Goal: Task Accomplishment & Management: Use online tool/utility

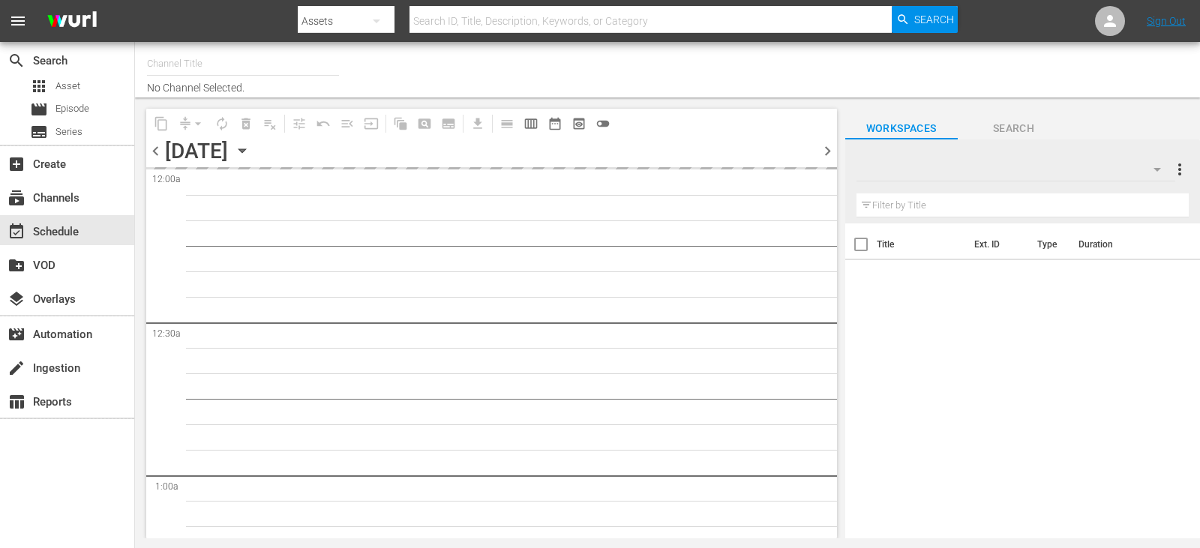
type input "Travelxp - DE (556)"
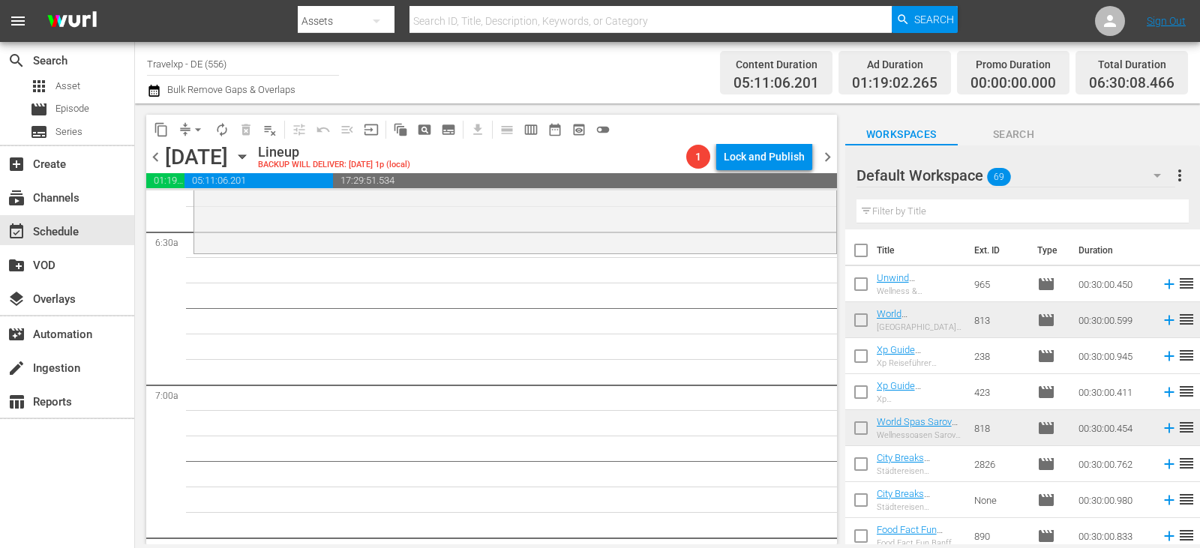
scroll to position [1950, 0]
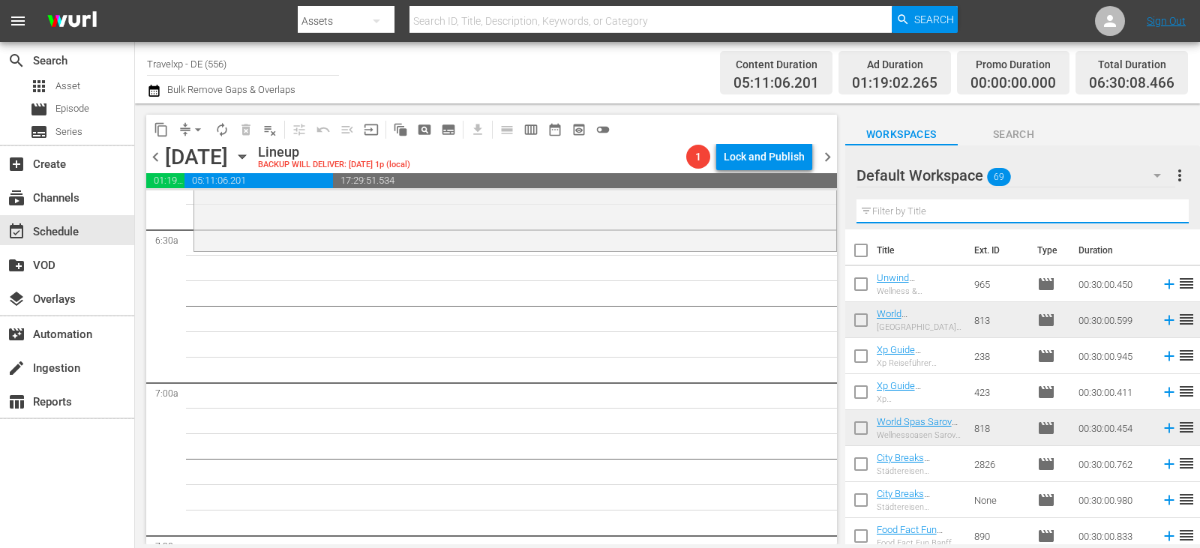
click at [915, 211] on input "text" at bounding box center [1023, 212] width 332 height 24
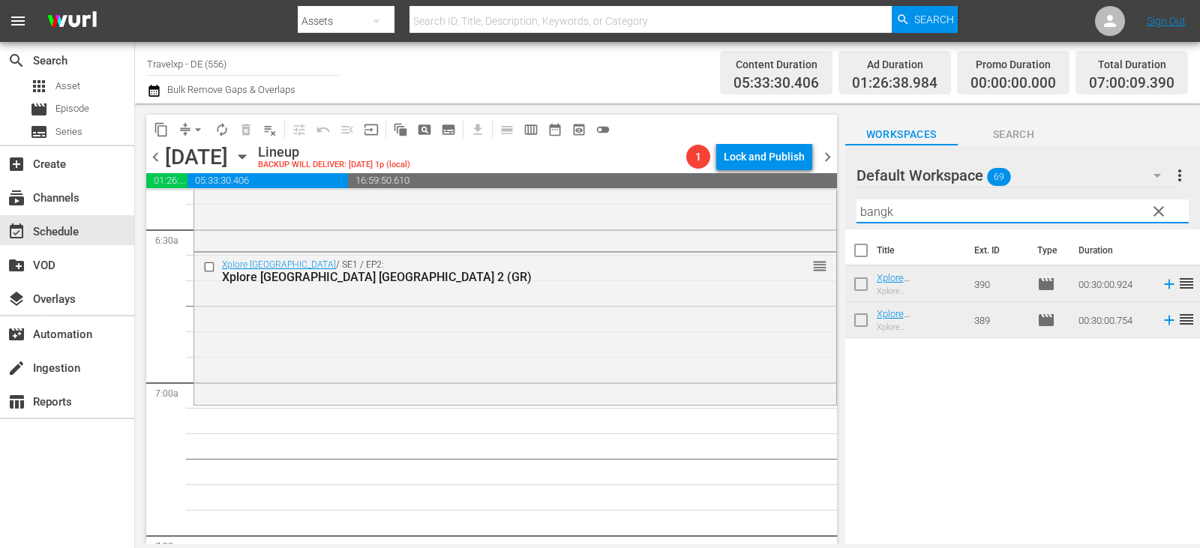
drag, startPoint x: 908, startPoint y: 216, endPoint x: 833, endPoint y: 218, distance: 75.8
click at [833, 218] on div "content_copy compress arrow_drop_down autorenew_outlined delete_forever_outline…" at bounding box center [667, 324] width 1065 height 441
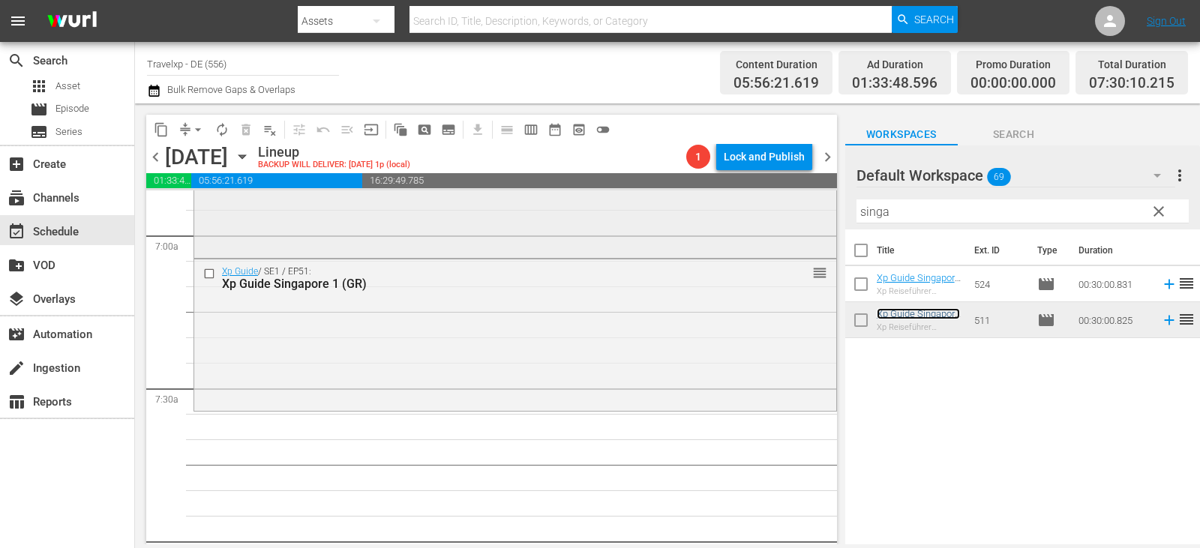
scroll to position [2251, 0]
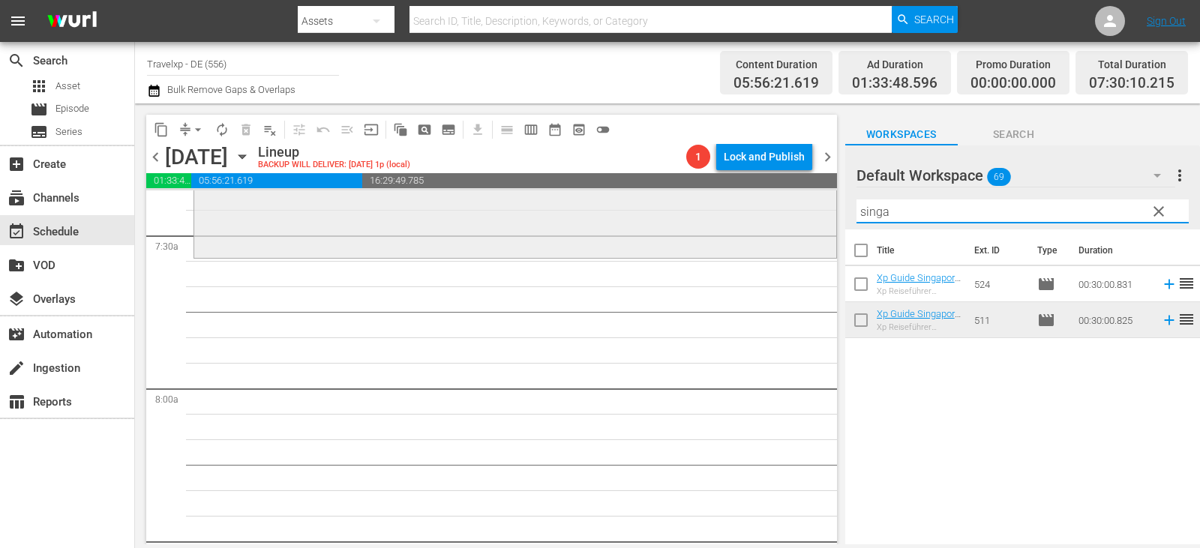
drag, startPoint x: 899, startPoint y: 215, endPoint x: 760, endPoint y: 215, distance: 139.5
click at [760, 215] on div "content_copy compress arrow_drop_down autorenew_outlined delete_forever_outline…" at bounding box center [667, 324] width 1065 height 441
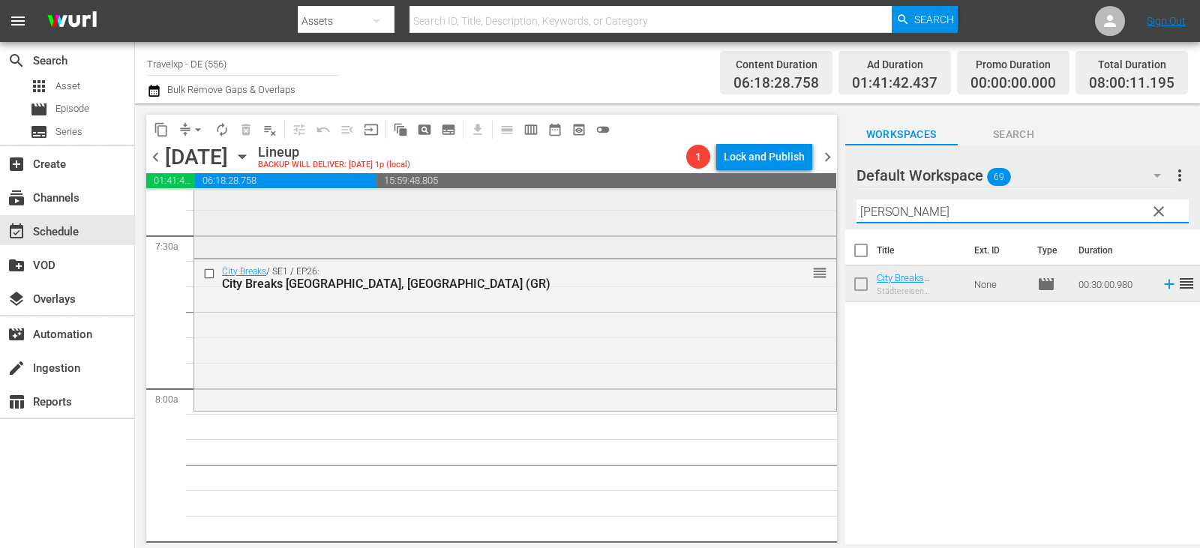
drag, startPoint x: 904, startPoint y: 215, endPoint x: 779, endPoint y: 211, distance: 124.6
click at [779, 211] on div "content_copy compress arrow_drop_down autorenew_outlined delete_forever_outline…" at bounding box center [667, 324] width 1065 height 441
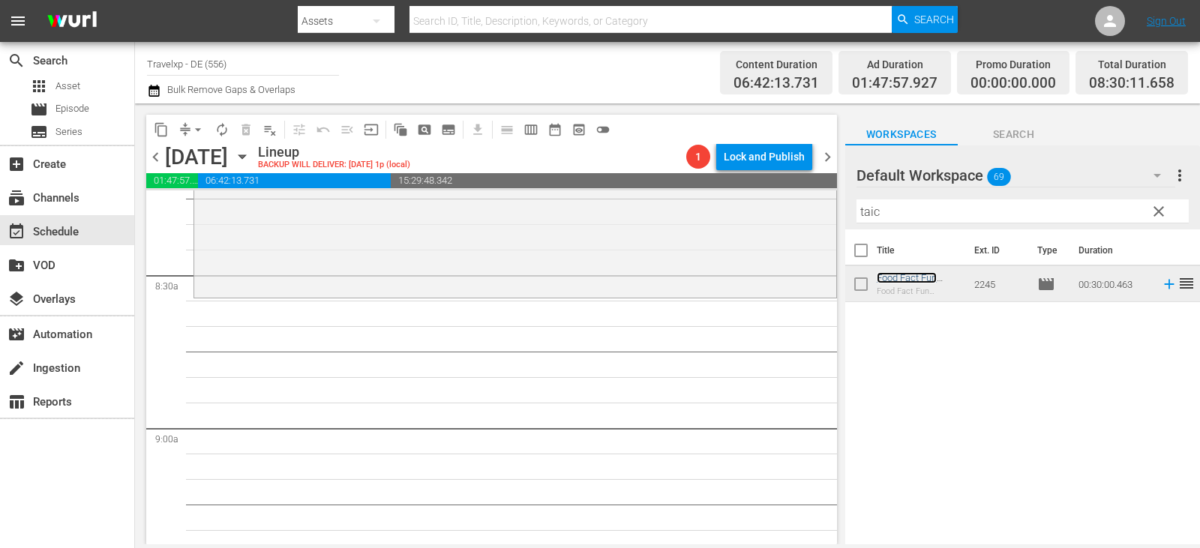
scroll to position [2551, 0]
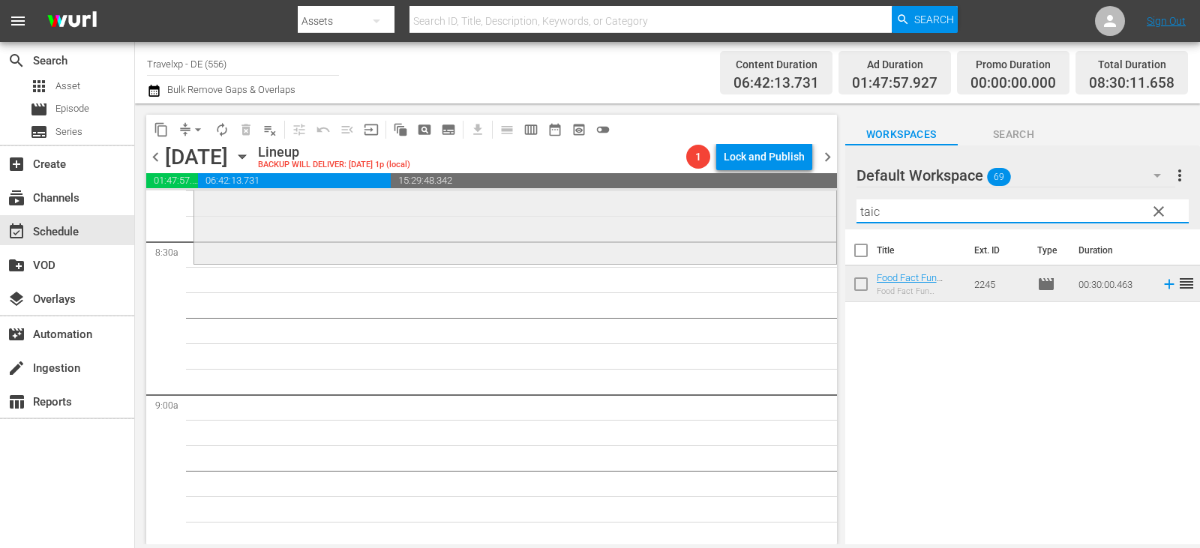
drag, startPoint x: 887, startPoint y: 215, endPoint x: 809, endPoint y: 203, distance: 78.9
click at [809, 203] on div "content_copy compress arrow_drop_down autorenew_outlined delete_forever_outline…" at bounding box center [667, 324] width 1065 height 441
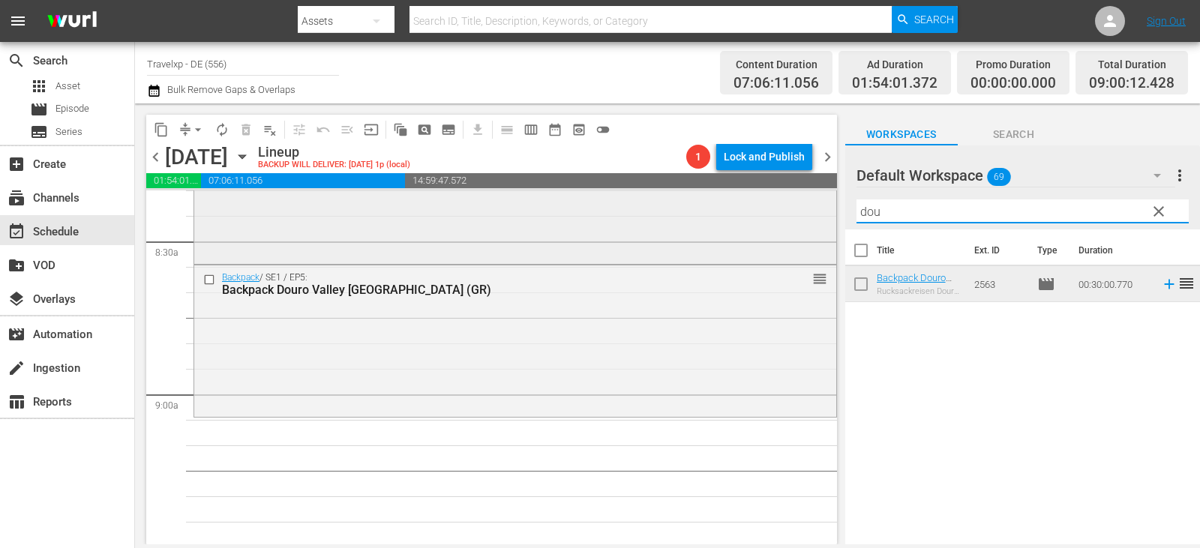
drag, startPoint x: 886, startPoint y: 208, endPoint x: 787, endPoint y: 222, distance: 100.0
click at [787, 222] on div "content_copy compress arrow_drop_down autorenew_outlined delete_forever_outline…" at bounding box center [667, 324] width 1065 height 441
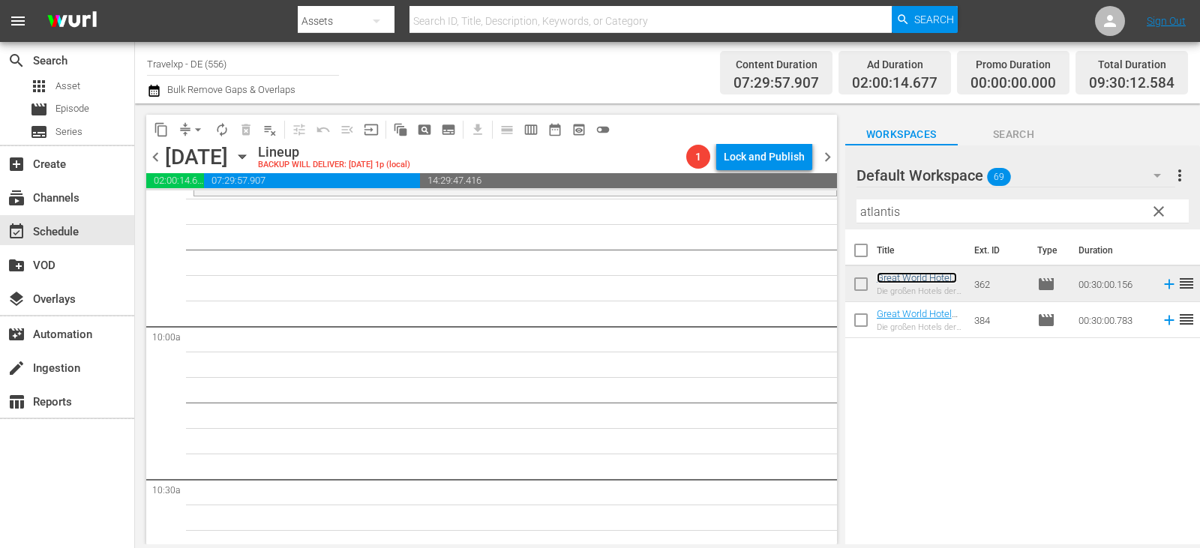
scroll to position [2926, 0]
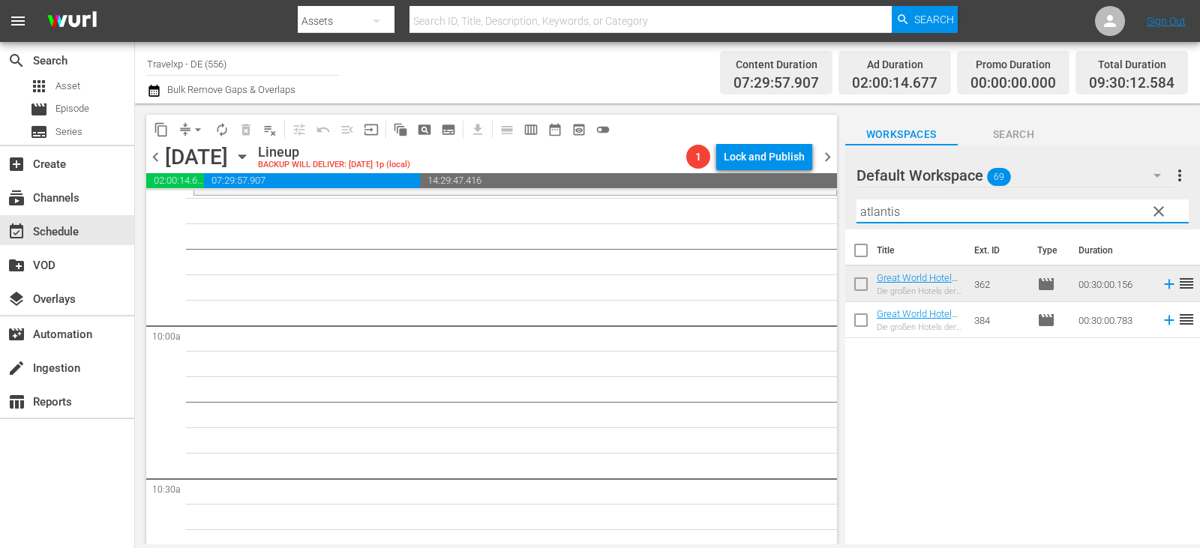
drag, startPoint x: 920, startPoint y: 216, endPoint x: 624, endPoint y: 211, distance: 295.6
click at [624, 211] on div "content_copy compress arrow_drop_down autorenew_outlined delete_forever_outline…" at bounding box center [667, 324] width 1065 height 441
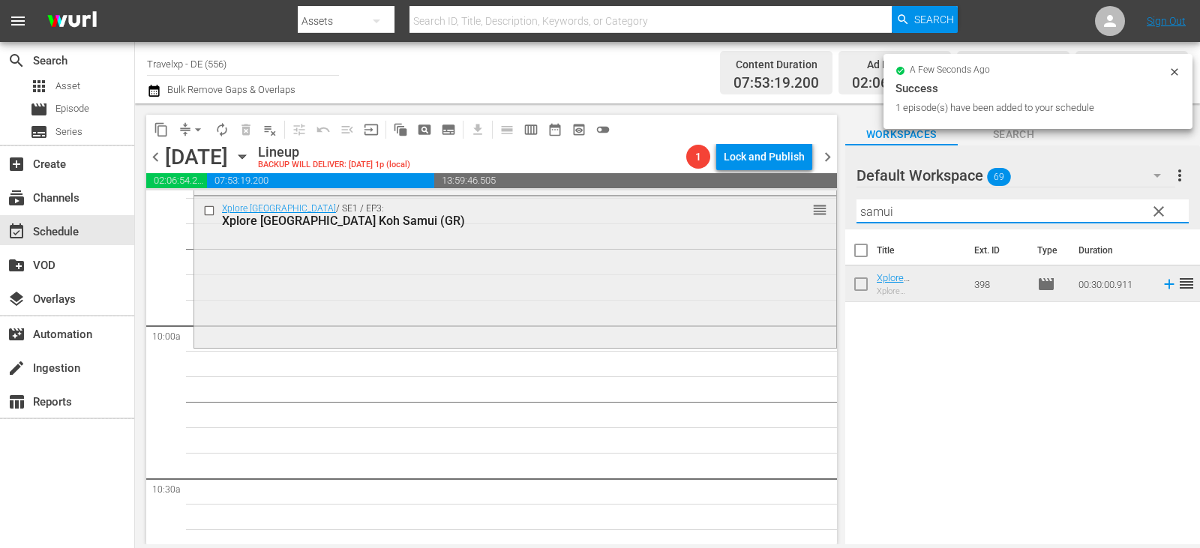
drag, startPoint x: 902, startPoint y: 209, endPoint x: 731, endPoint y: 215, distance: 171.9
click at [731, 215] on div "content_copy compress arrow_drop_down autorenew_outlined delete_forever_outline…" at bounding box center [667, 324] width 1065 height 441
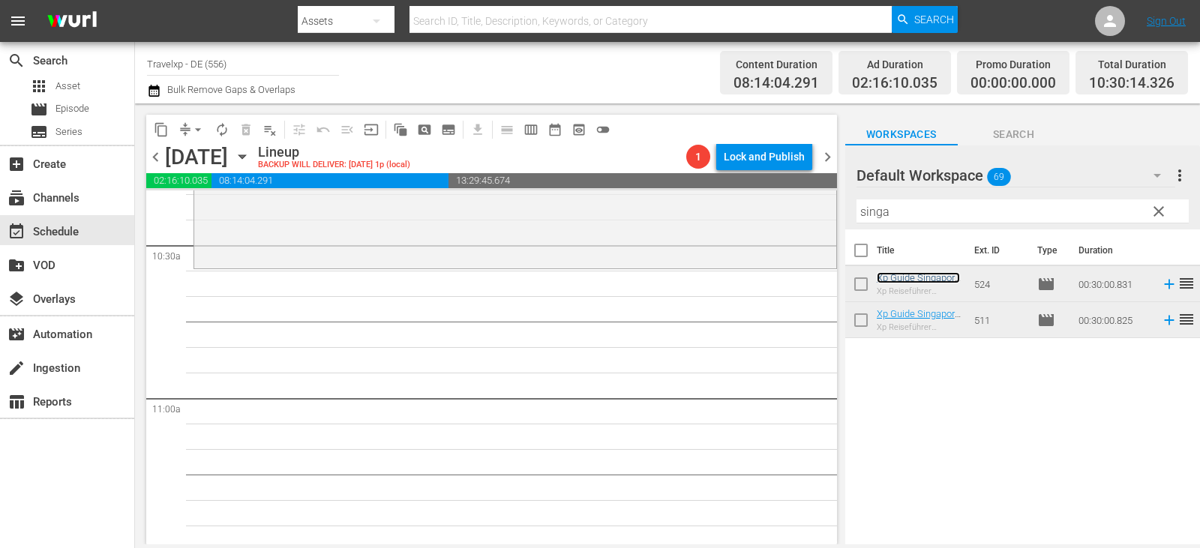
scroll to position [3226, 0]
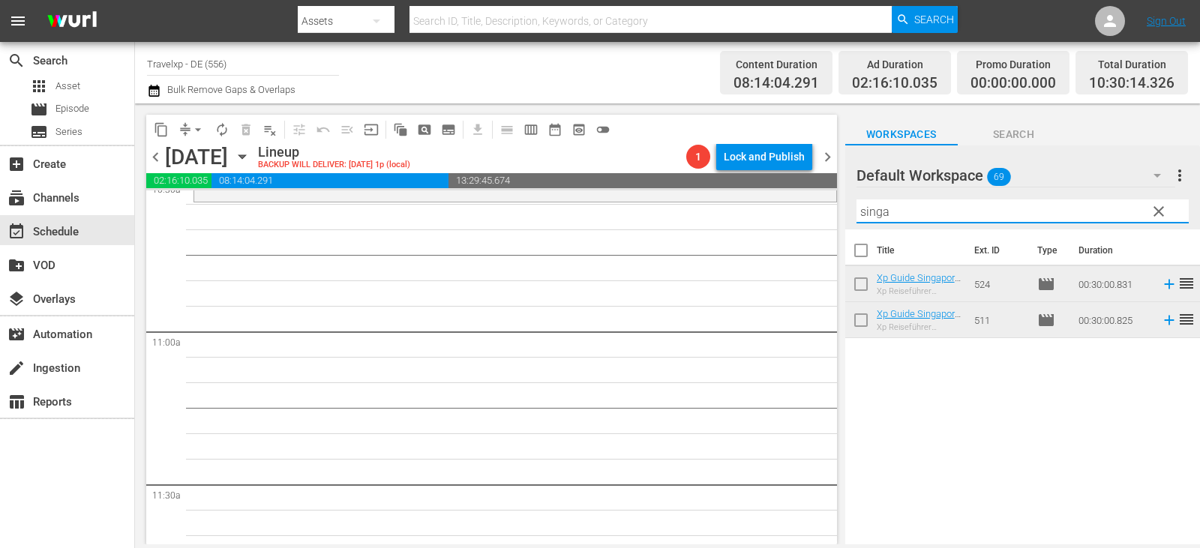
drag, startPoint x: 895, startPoint y: 211, endPoint x: 728, endPoint y: 212, distance: 167.3
click at [728, 212] on div "content_copy compress arrow_drop_down autorenew_outlined delete_forever_outline…" at bounding box center [667, 324] width 1065 height 441
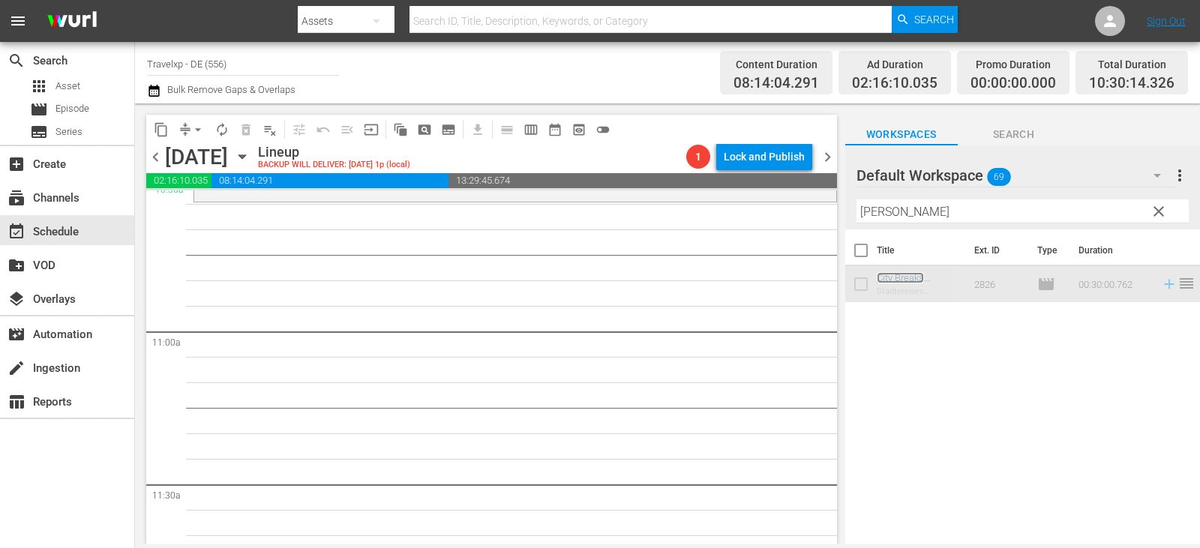
scroll to position [3210, 0]
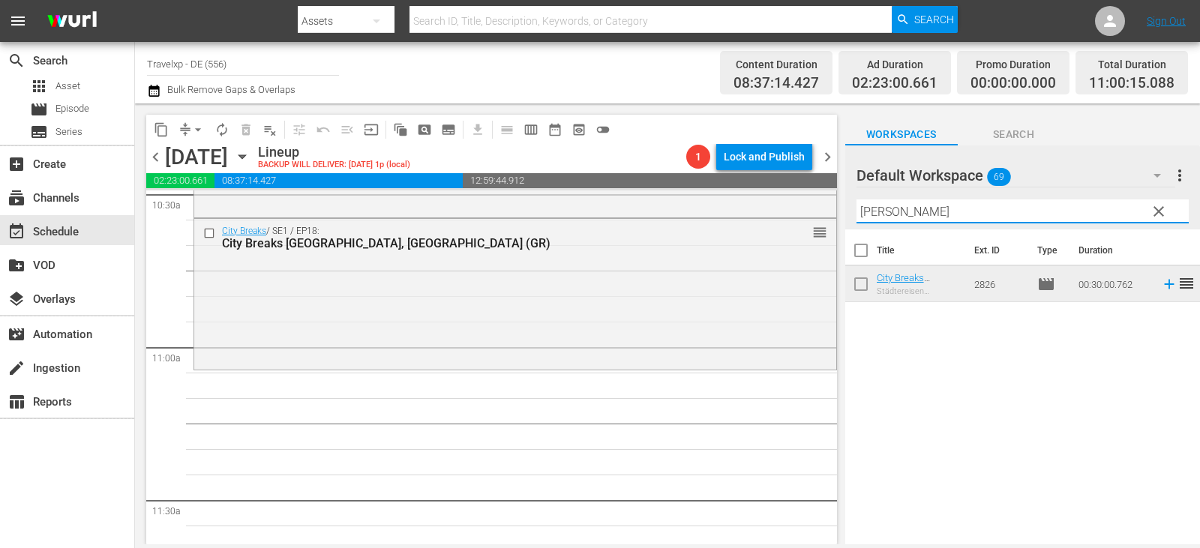
drag, startPoint x: 905, startPoint y: 213, endPoint x: 834, endPoint y: 221, distance: 70.9
click at [834, 221] on div "content_copy compress arrow_drop_down autorenew_outlined delete_forever_outline…" at bounding box center [667, 324] width 1065 height 441
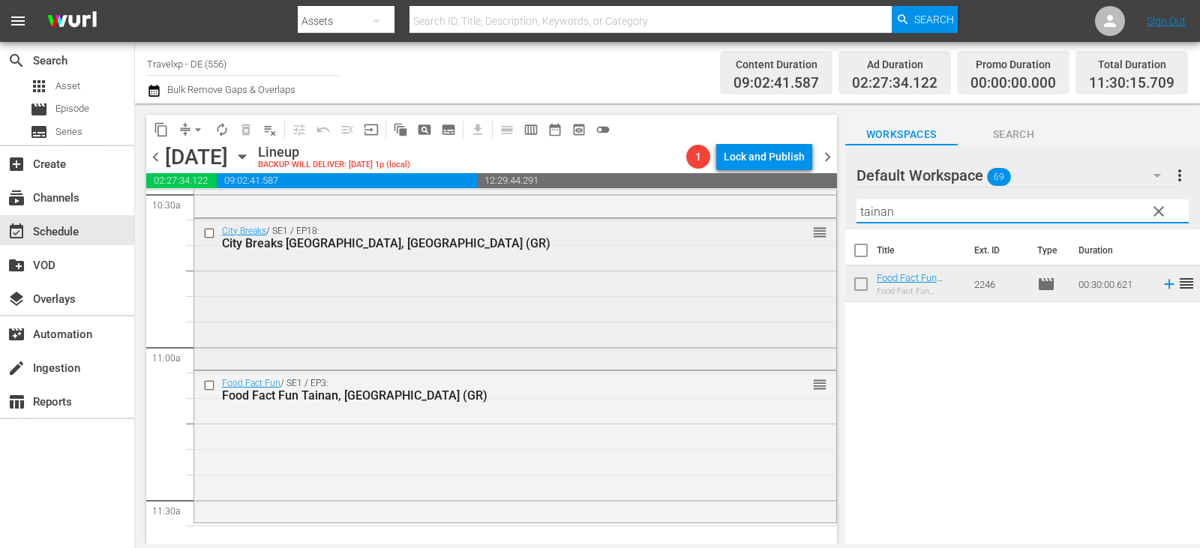
drag, startPoint x: 852, startPoint y: 215, endPoint x: 788, endPoint y: 221, distance: 64.9
click at [792, 220] on div "content_copy compress arrow_drop_down autorenew_outlined delete_forever_outline…" at bounding box center [667, 324] width 1065 height 441
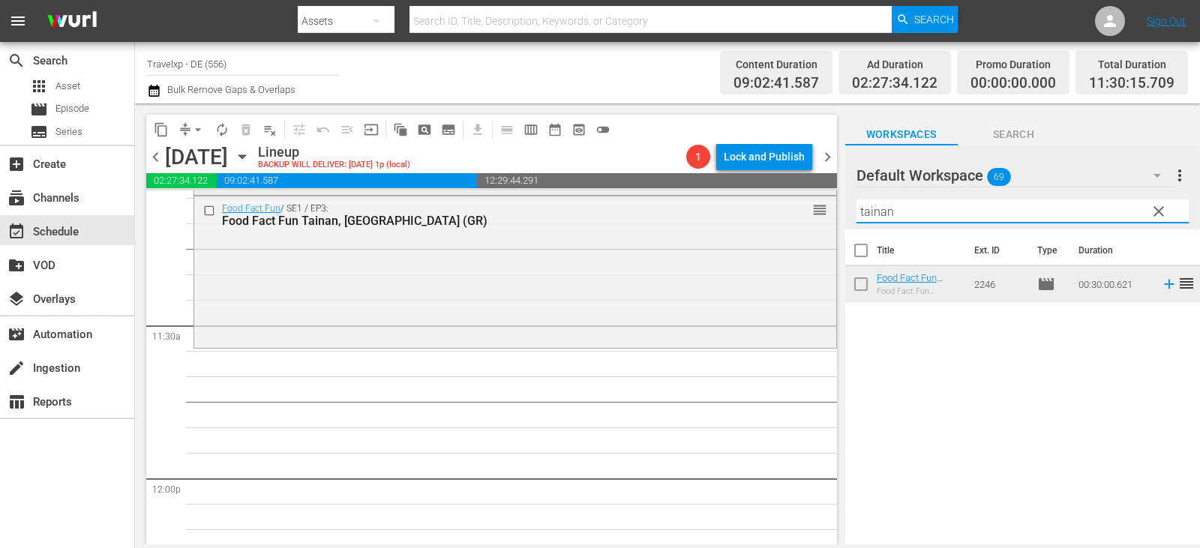
scroll to position [3435, 0]
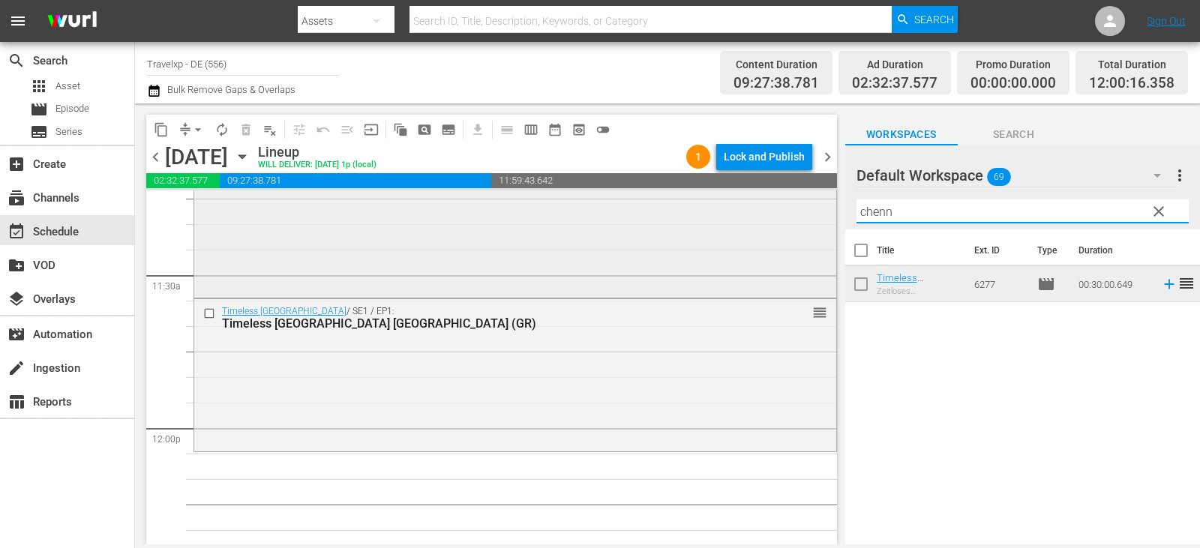
drag, startPoint x: 932, startPoint y: 220, endPoint x: 727, endPoint y: 196, distance: 206.9
click at [727, 196] on div "content_copy compress arrow_drop_down autorenew_outlined delete_forever_outline…" at bounding box center [667, 324] width 1065 height 441
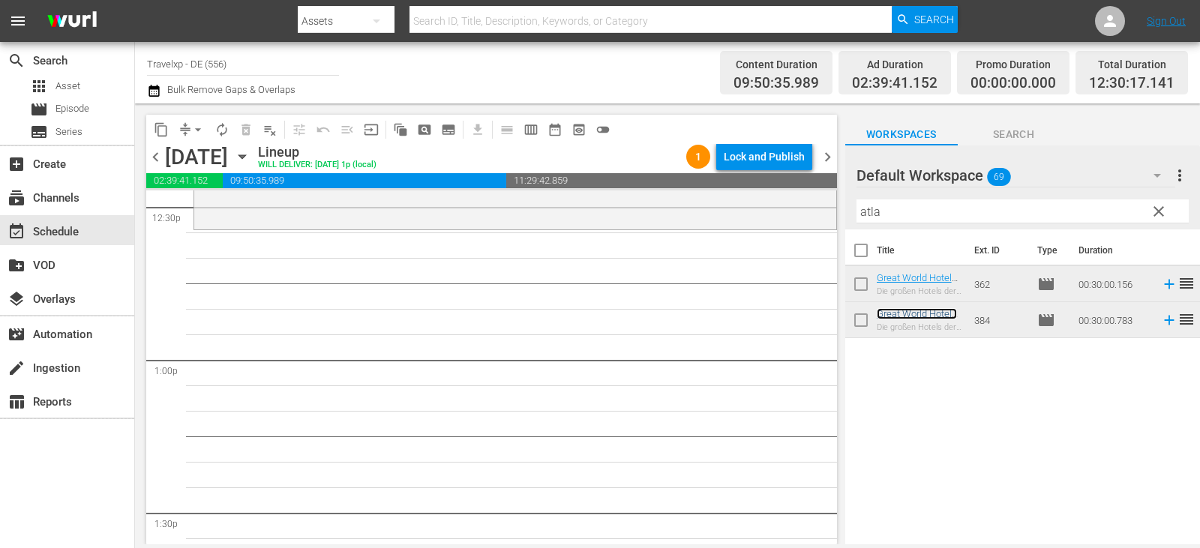
scroll to position [3810, 0]
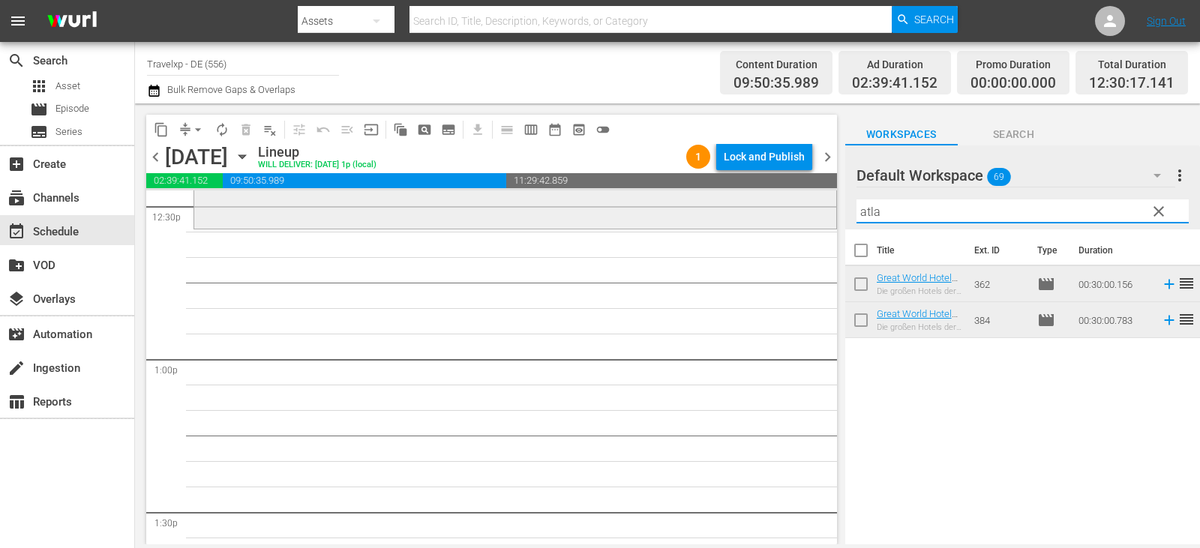
drag, startPoint x: 893, startPoint y: 212, endPoint x: 698, endPoint y: 218, distance: 195.9
click at [698, 218] on div "content_copy compress arrow_drop_down autorenew_outlined delete_forever_outline…" at bounding box center [667, 324] width 1065 height 441
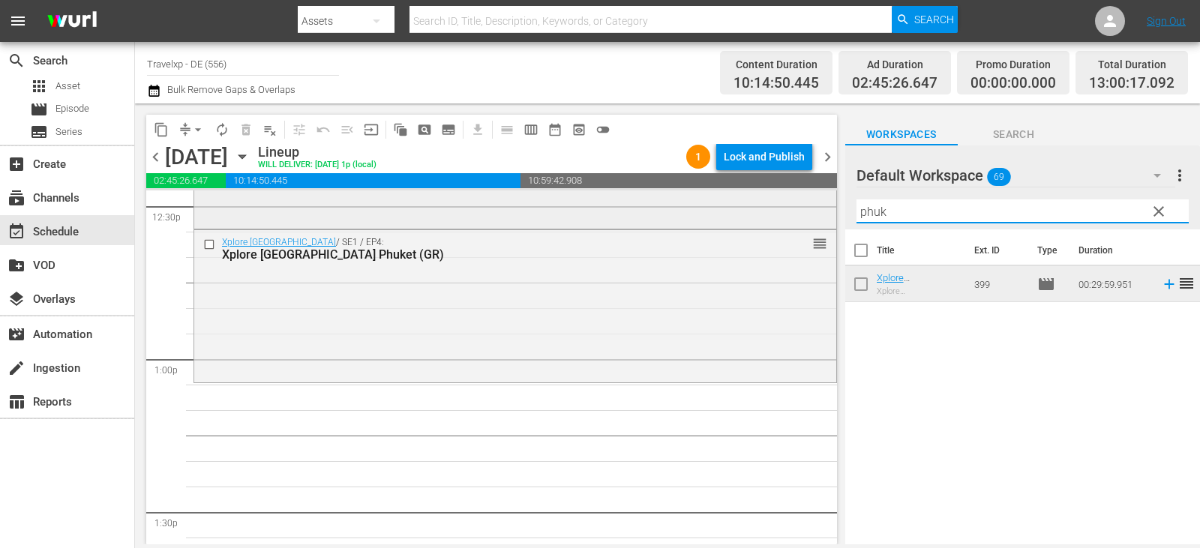
drag, startPoint x: 904, startPoint y: 212, endPoint x: 710, endPoint y: 212, distance: 193.5
click at [710, 212] on div "content_copy compress arrow_drop_down autorenew_outlined delete_forever_outline…" at bounding box center [667, 324] width 1065 height 441
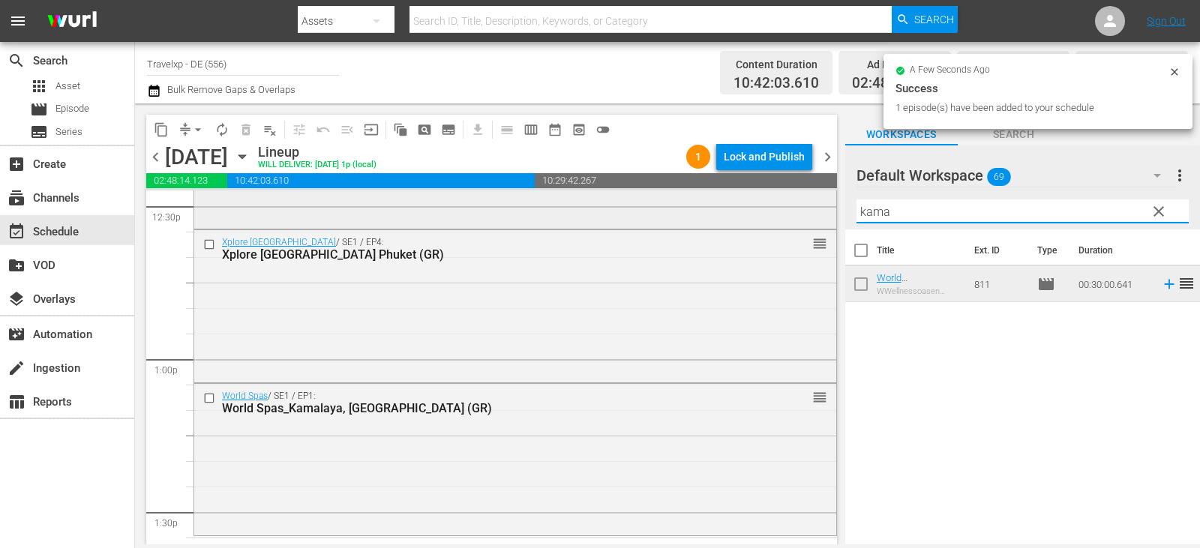
drag, startPoint x: 900, startPoint y: 210, endPoint x: 813, endPoint y: 214, distance: 87.1
click at [813, 214] on div "content_copy compress arrow_drop_down autorenew_outlined delete_forever_outline…" at bounding box center [667, 324] width 1065 height 441
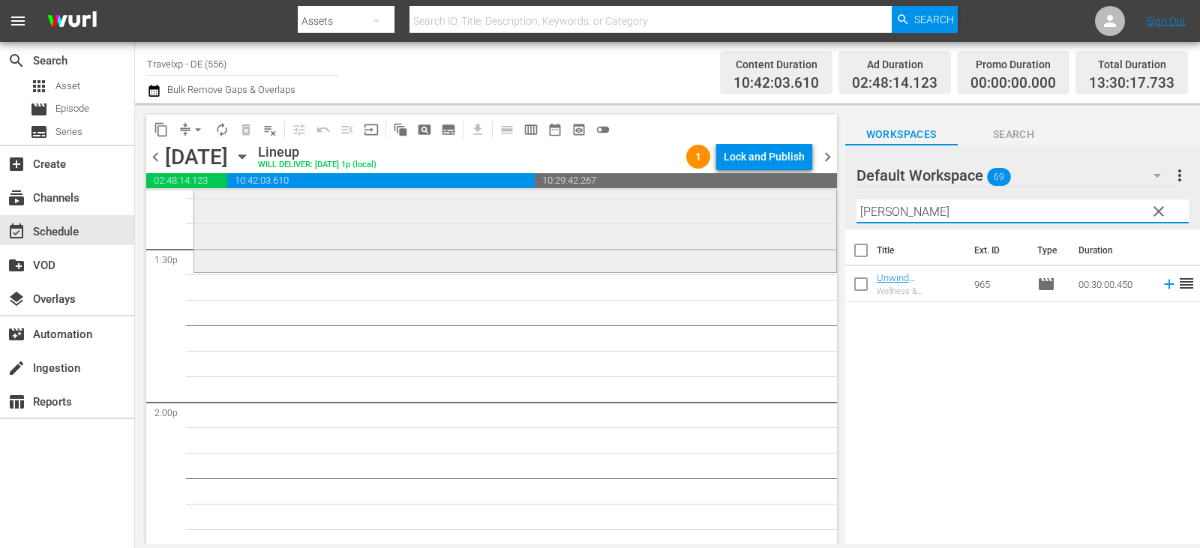
scroll to position [4110, 0]
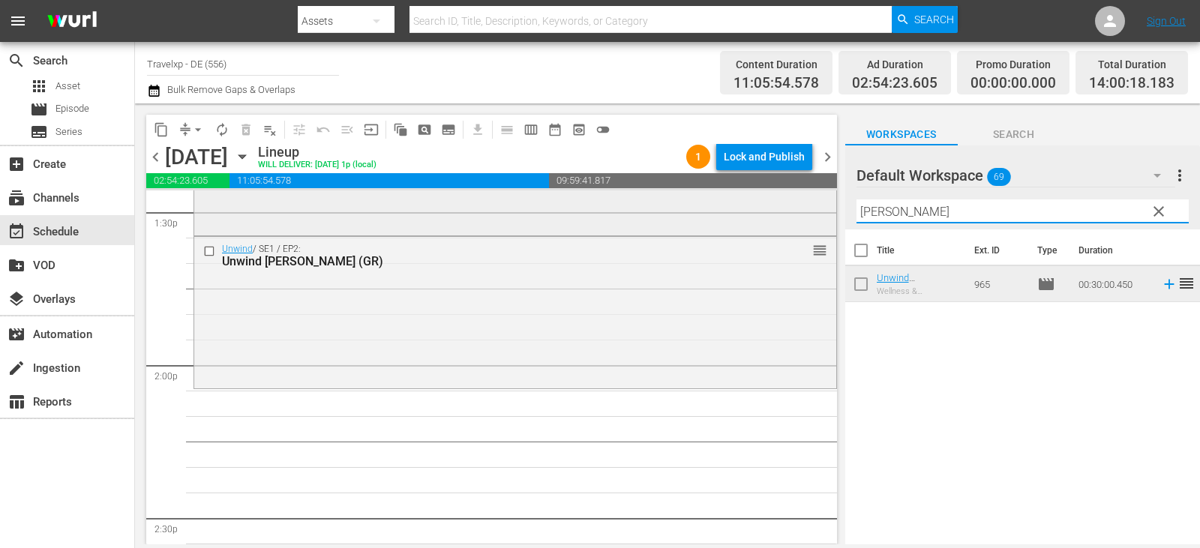
drag, startPoint x: 920, startPoint y: 214, endPoint x: 741, endPoint y: 215, distance: 178.5
click at [741, 215] on div "content_copy compress arrow_drop_down autorenew_outlined delete_forever_outline…" at bounding box center [667, 324] width 1065 height 441
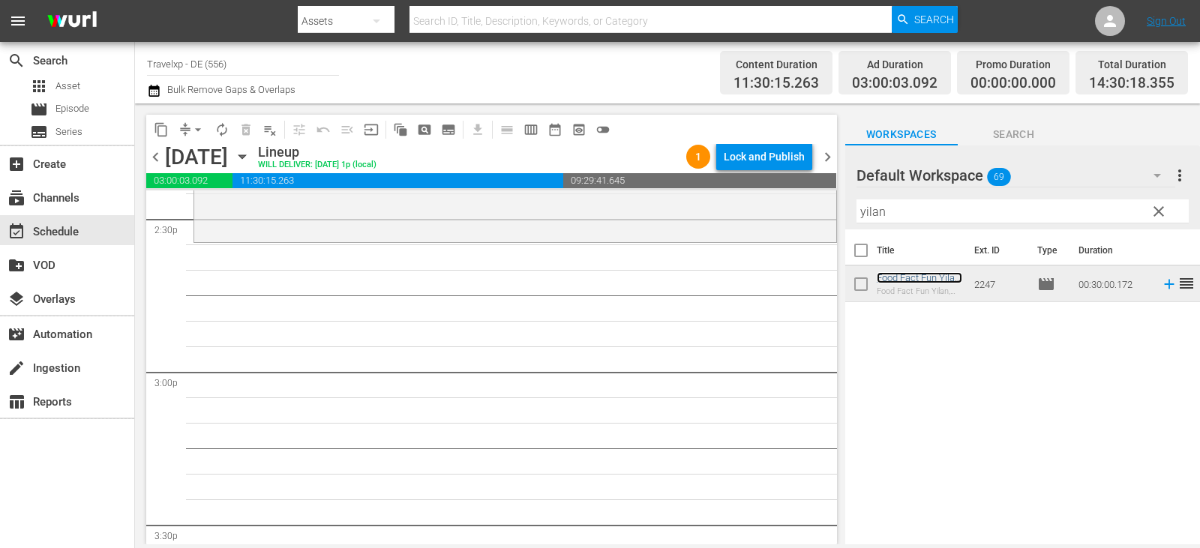
scroll to position [4410, 0]
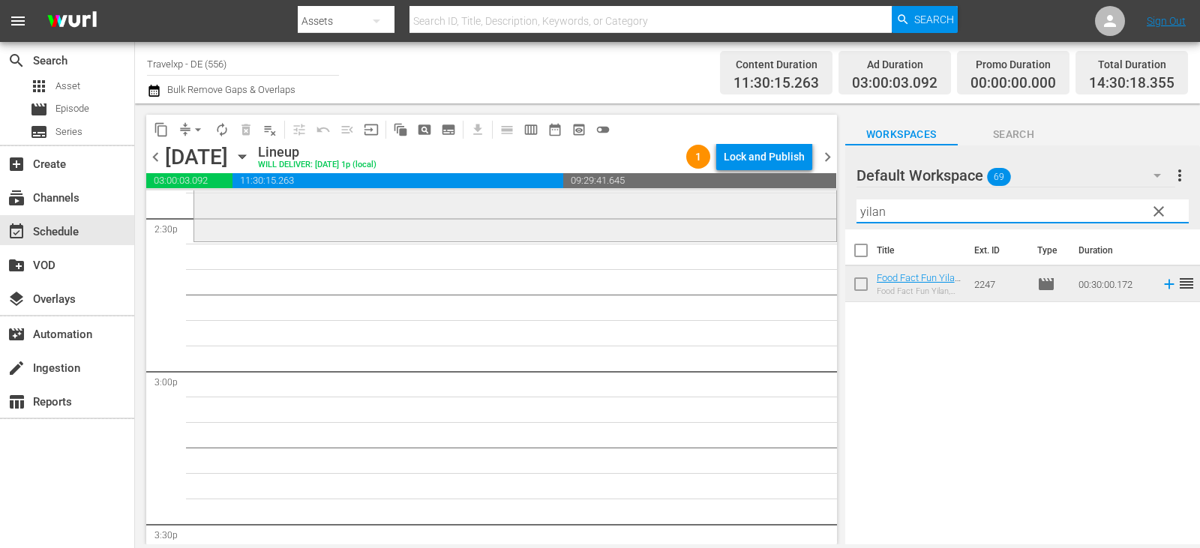
drag, startPoint x: 902, startPoint y: 212, endPoint x: 793, endPoint y: 217, distance: 109.7
click at [793, 217] on div "content_copy compress arrow_drop_down autorenew_outlined delete_forever_outline…" at bounding box center [667, 324] width 1065 height 441
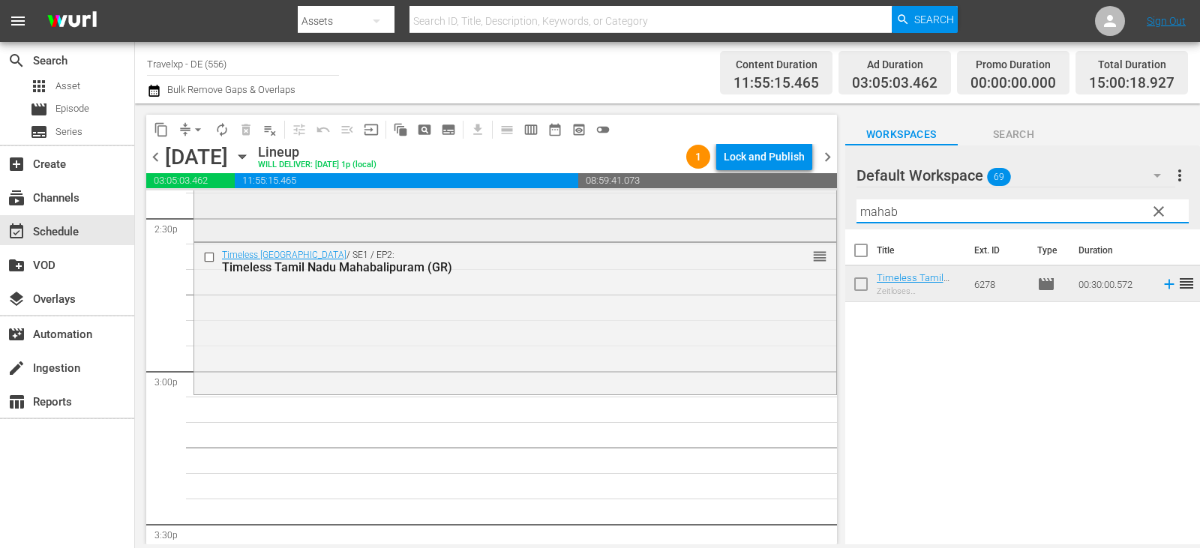
drag, startPoint x: 908, startPoint y: 210, endPoint x: 803, endPoint y: 210, distance: 105.0
click at [803, 210] on div "content_copy compress arrow_drop_down autorenew_outlined delete_forever_outline…" at bounding box center [667, 324] width 1065 height 441
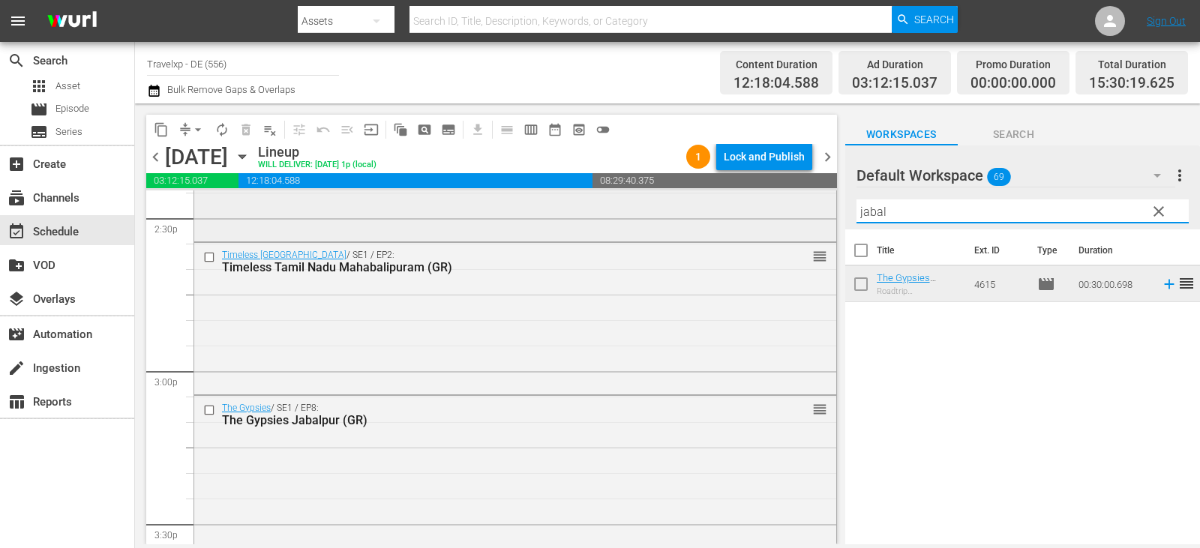
drag, startPoint x: 898, startPoint y: 216, endPoint x: 824, endPoint y: 212, distance: 73.7
click at [824, 212] on div "content_copy compress arrow_drop_down autorenew_outlined delete_forever_outline…" at bounding box center [667, 324] width 1065 height 441
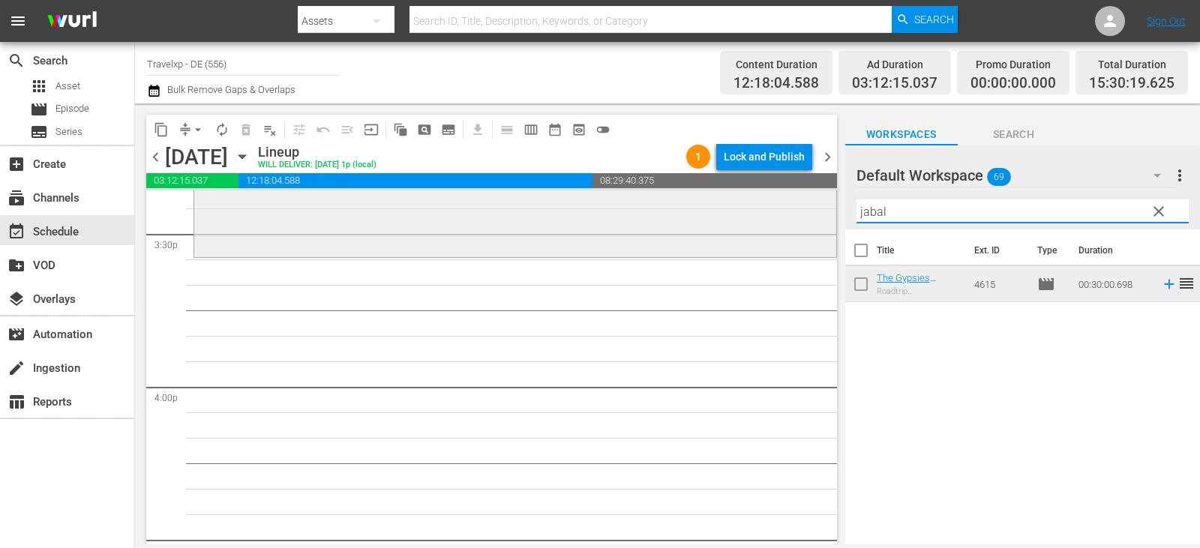
scroll to position [4710, 0]
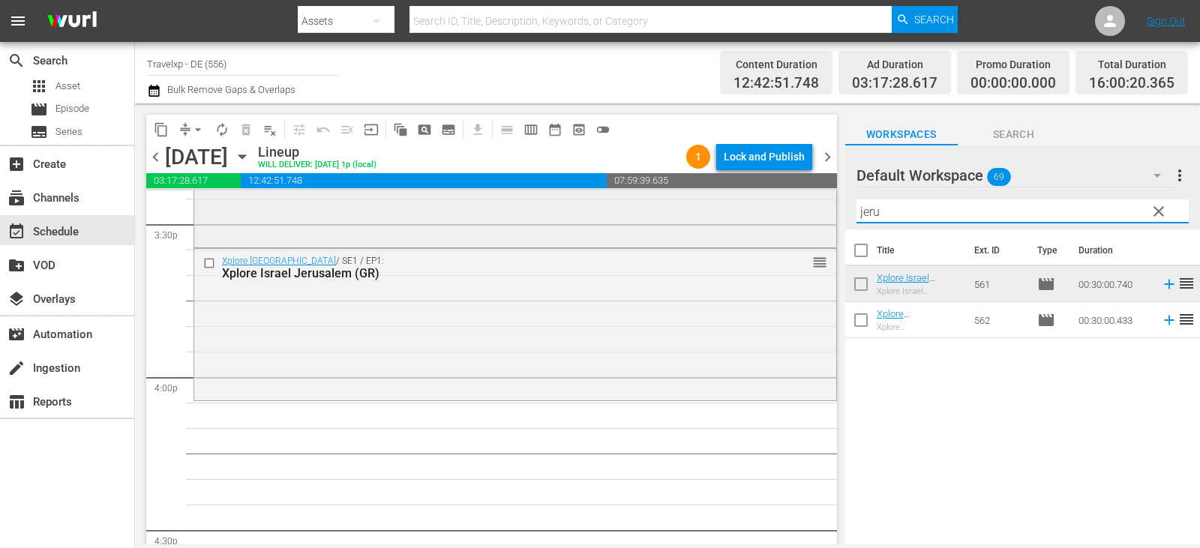
drag, startPoint x: 888, startPoint y: 210, endPoint x: 797, endPoint y: 205, distance: 91.7
click at [797, 205] on div "content_copy compress arrow_drop_down autorenew_outlined delete_forever_outline…" at bounding box center [667, 324] width 1065 height 441
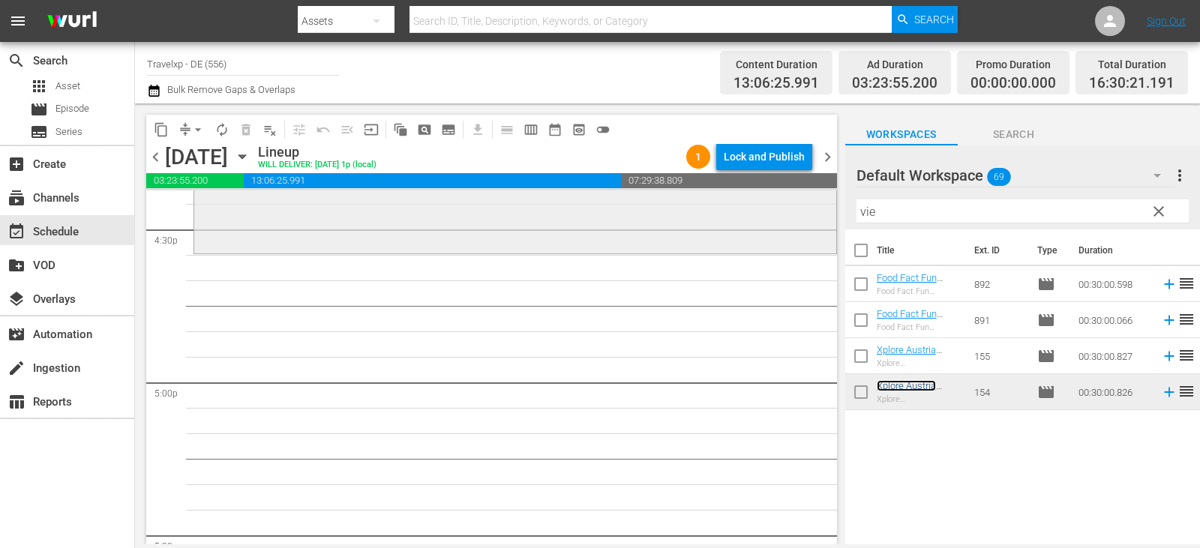
scroll to position [5010, 0]
drag, startPoint x: 889, startPoint y: 212, endPoint x: 781, endPoint y: 212, distance: 108.0
click at [781, 212] on div "content_copy compress arrow_drop_down autorenew_outlined delete_forever_outline…" at bounding box center [667, 324] width 1065 height 441
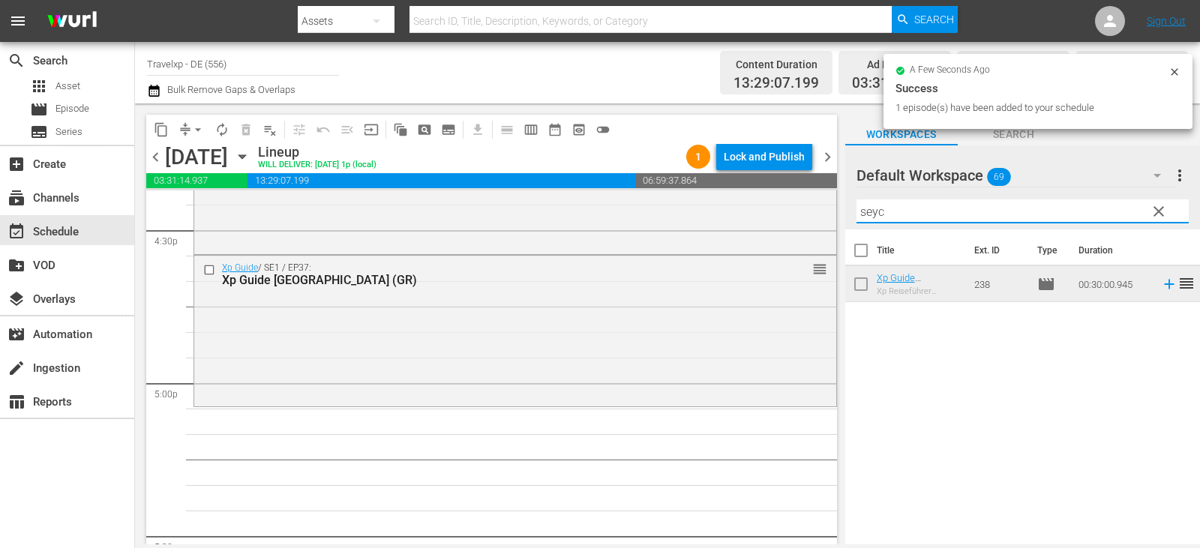
drag, startPoint x: 896, startPoint y: 215, endPoint x: 850, endPoint y: 214, distance: 46.5
click at [798, 213] on div "content_copy compress arrow_drop_down autorenew_outlined delete_forever_outline…" at bounding box center [667, 324] width 1065 height 441
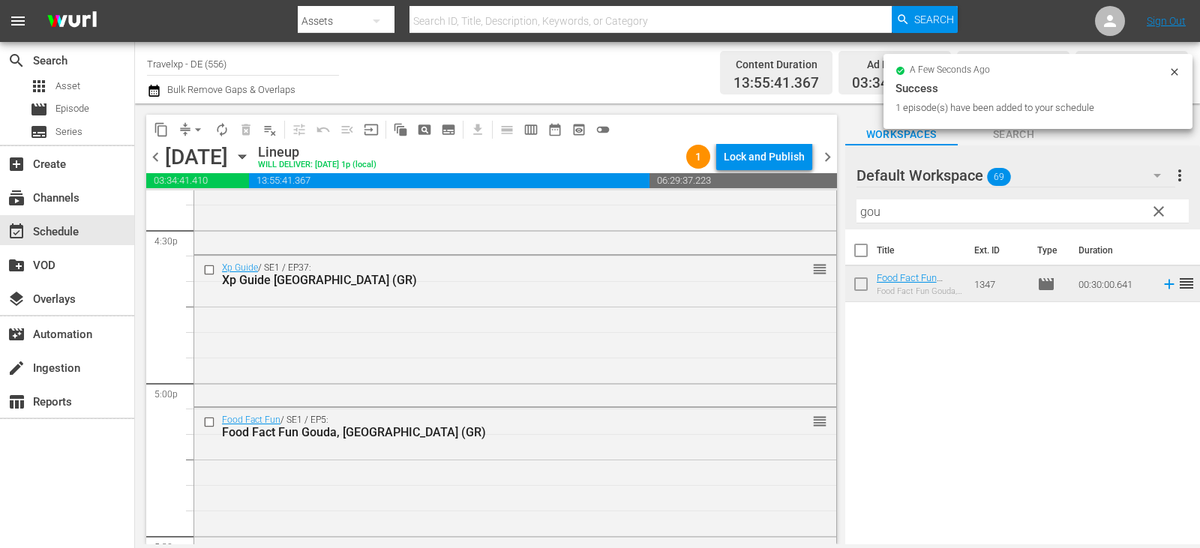
click at [755, 215] on div "content_copy compress arrow_drop_down autorenew_outlined delete_forever_outline…" at bounding box center [667, 324] width 1065 height 441
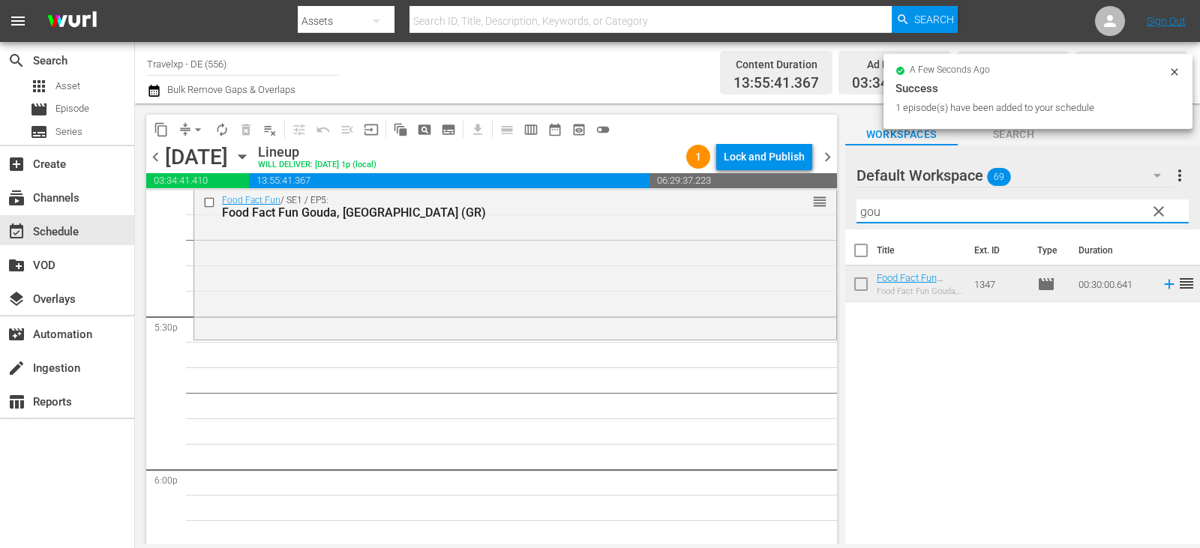
scroll to position [5310, 0]
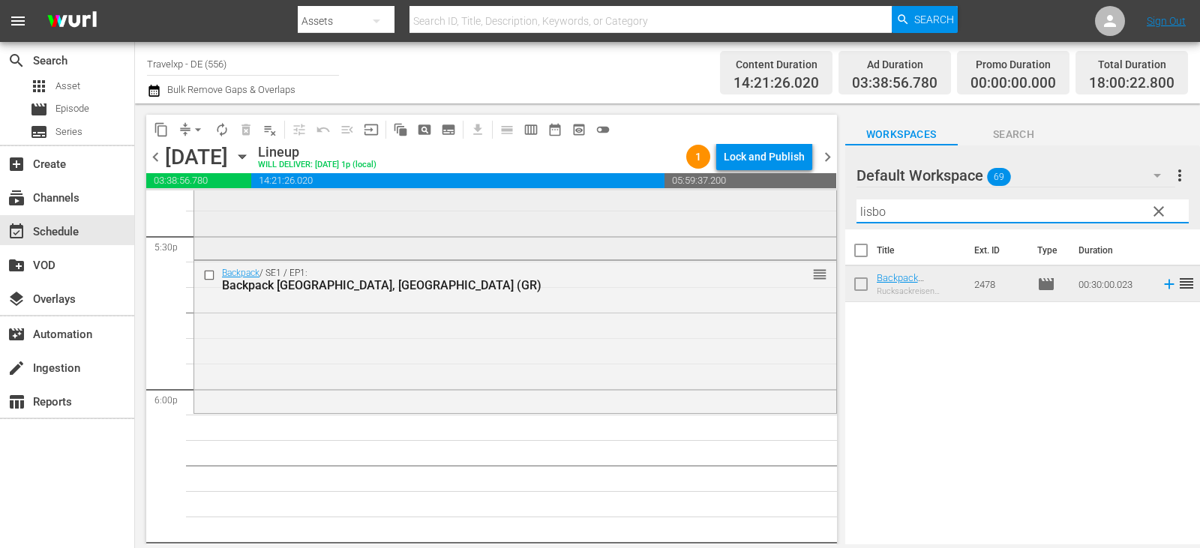
drag, startPoint x: 881, startPoint y: 206, endPoint x: 809, endPoint y: 210, distance: 72.9
click at [809, 210] on div "content_copy compress arrow_drop_down autorenew_outlined delete_forever_outline…" at bounding box center [667, 324] width 1065 height 441
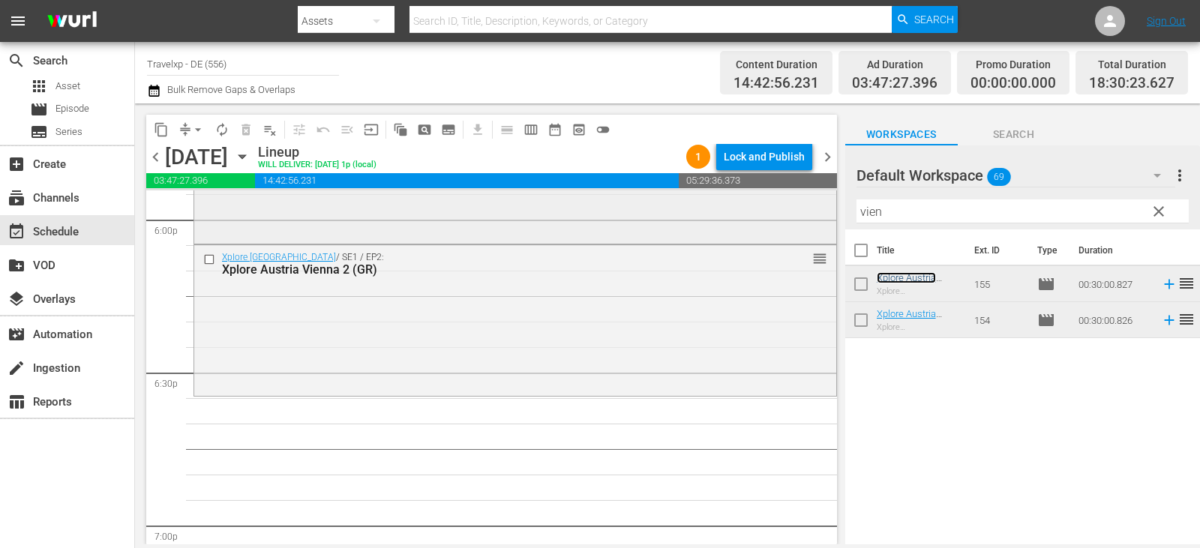
scroll to position [5610, 0]
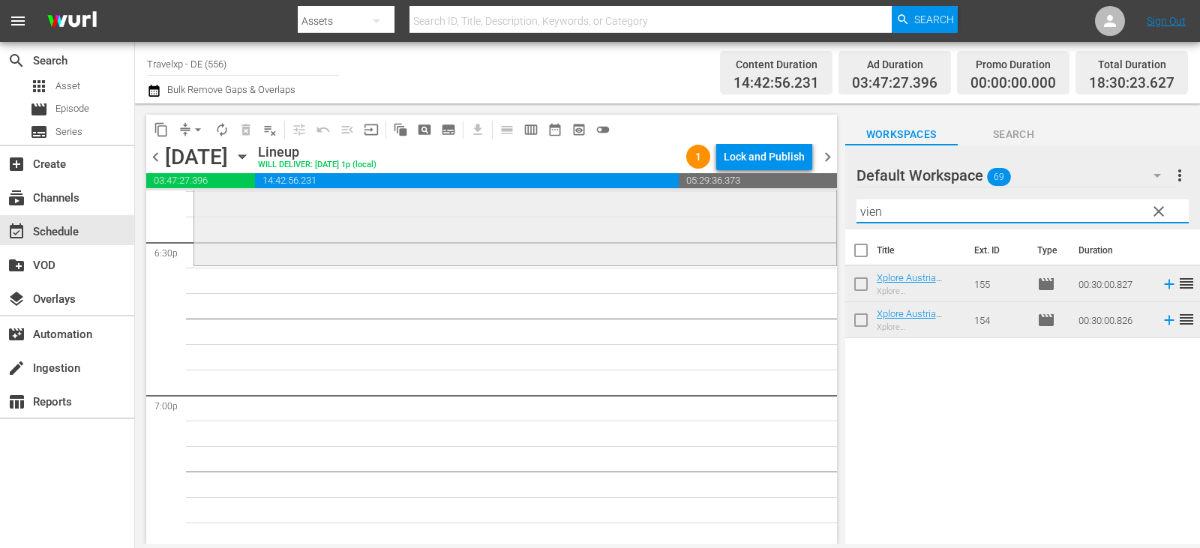
drag, startPoint x: 908, startPoint y: 206, endPoint x: 758, endPoint y: 215, distance: 150.3
click at [758, 215] on div "content_copy compress arrow_drop_down autorenew_outlined delete_forever_outline…" at bounding box center [667, 324] width 1065 height 441
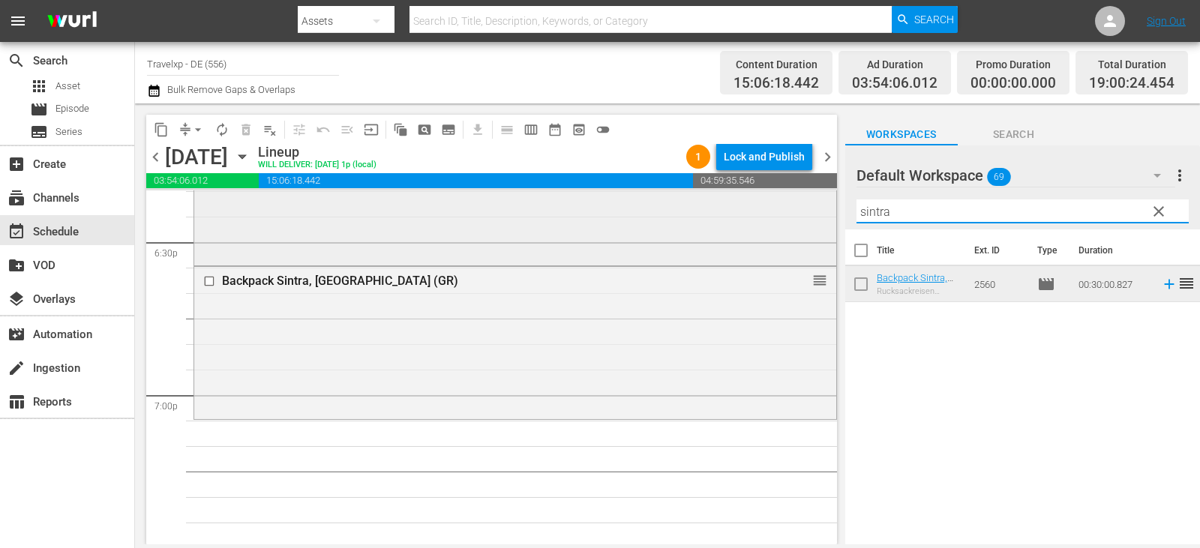
drag, startPoint x: 907, startPoint y: 213, endPoint x: 767, endPoint y: 221, distance: 140.5
click at [767, 221] on div "content_copy compress arrow_drop_down autorenew_outlined delete_forever_outline…" at bounding box center [667, 324] width 1065 height 441
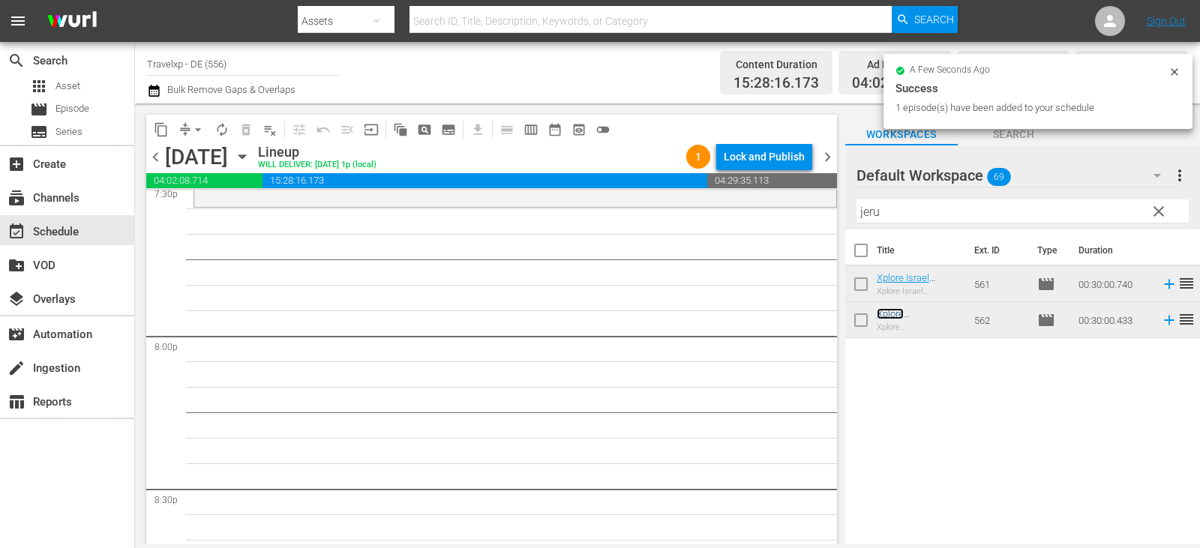
scroll to position [5986, 0]
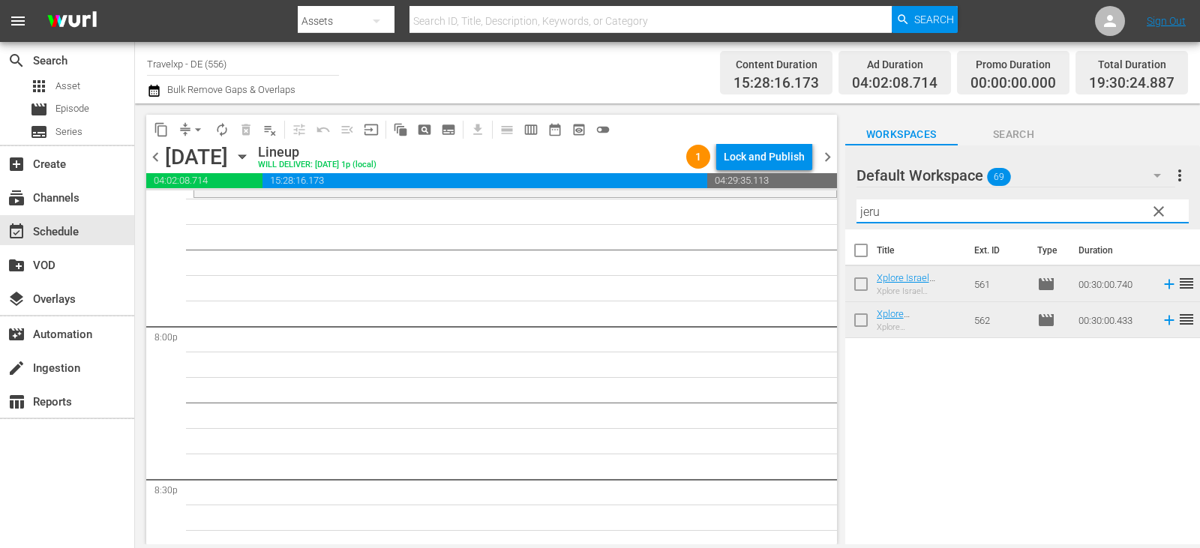
drag, startPoint x: 914, startPoint y: 218, endPoint x: 738, endPoint y: 218, distance: 176.3
click at [738, 218] on div "content_copy compress arrow_drop_down autorenew_outlined delete_forever_outline…" at bounding box center [667, 324] width 1065 height 441
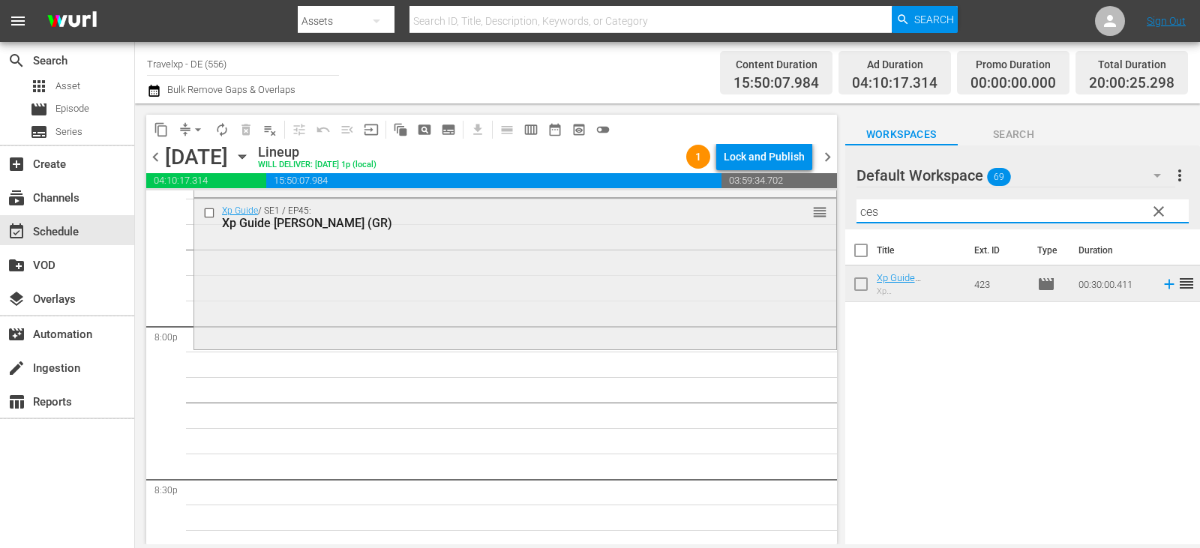
drag, startPoint x: 938, startPoint y: 211, endPoint x: 802, endPoint y: 221, distance: 136.9
click at [802, 221] on div "content_copy compress arrow_drop_down autorenew_outlined delete_forever_outline…" at bounding box center [667, 324] width 1065 height 441
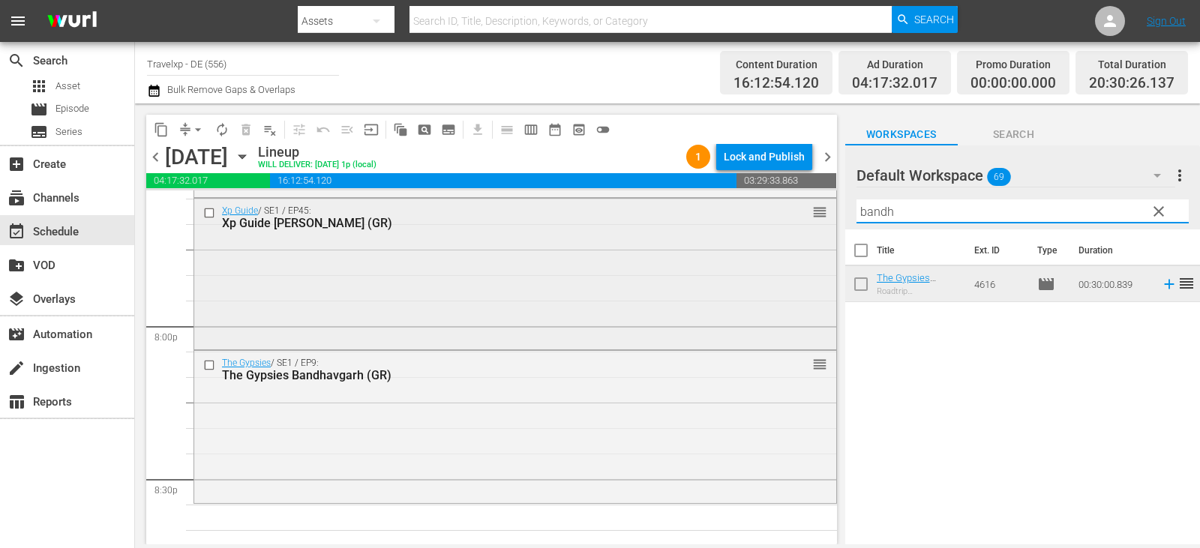
drag, startPoint x: 931, startPoint y: 203, endPoint x: 785, endPoint y: 206, distance: 145.6
click at [785, 206] on div "content_copy compress arrow_drop_down autorenew_outlined delete_forever_outline…" at bounding box center [667, 324] width 1065 height 441
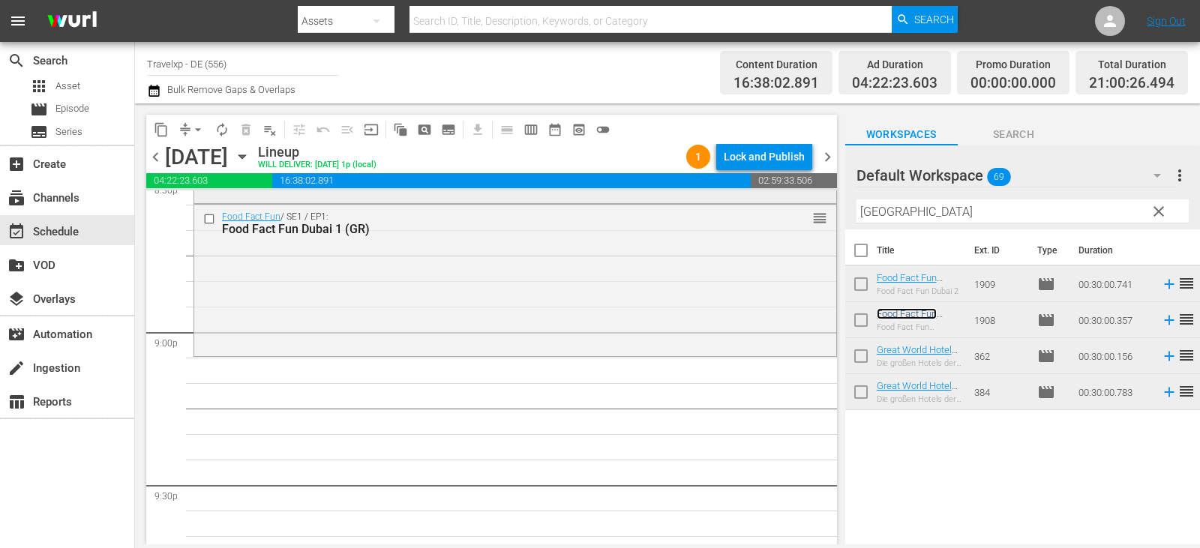
scroll to position [6361, 0]
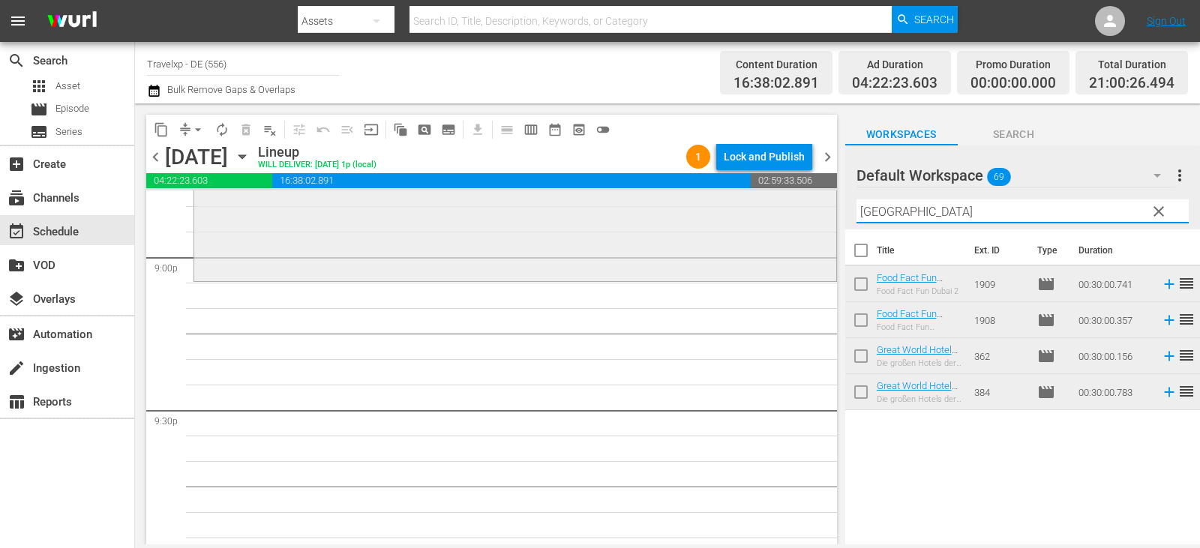
drag, startPoint x: 910, startPoint y: 213, endPoint x: 710, endPoint y: 215, distance: 200.3
click at [710, 215] on div "content_copy compress arrow_drop_down autorenew_outlined delete_forever_outline…" at bounding box center [667, 324] width 1065 height 441
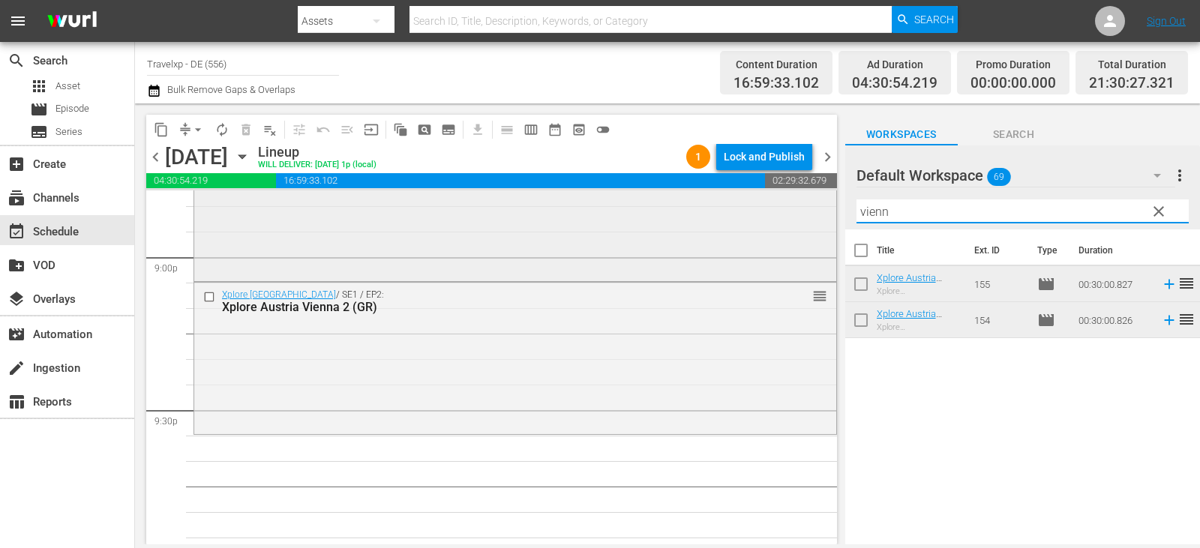
click at [612, 191] on div "content_copy compress arrow_drop_down autorenew_outlined delete_forever_outline…" at bounding box center [667, 324] width 1065 height 441
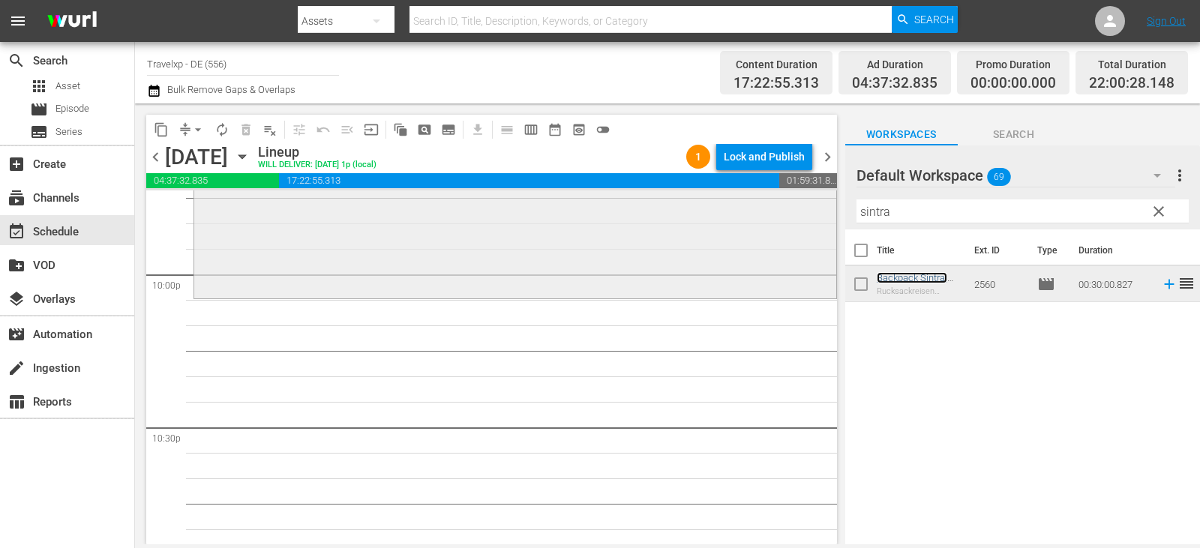
scroll to position [6661, 0]
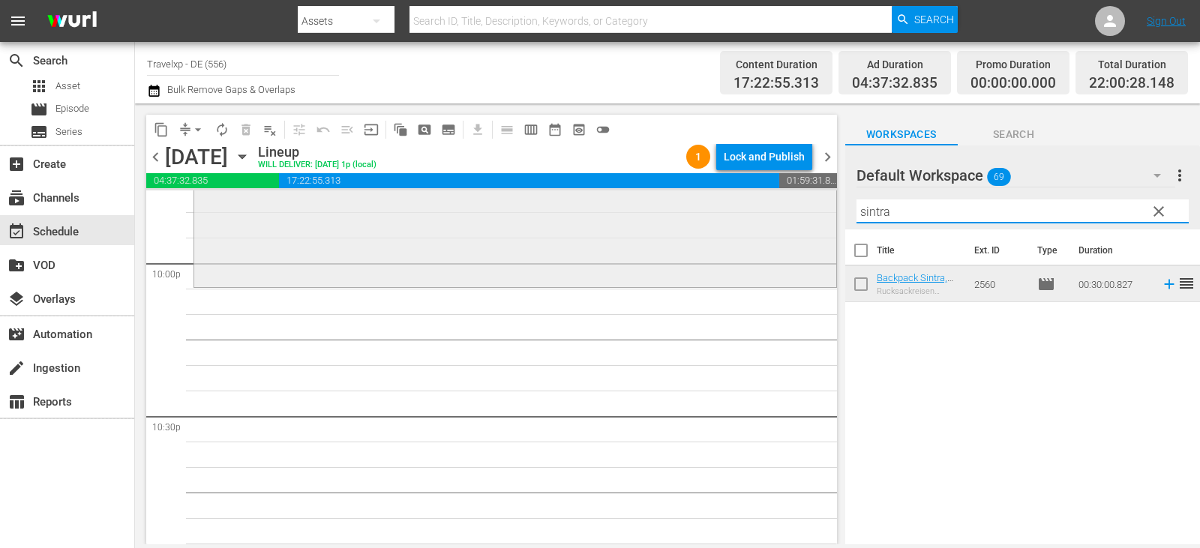
drag, startPoint x: 908, startPoint y: 218, endPoint x: 666, endPoint y: 214, distance: 241.6
click at [666, 214] on div "content_copy compress arrow_drop_down autorenew_outlined delete_forever_outline…" at bounding box center [667, 324] width 1065 height 441
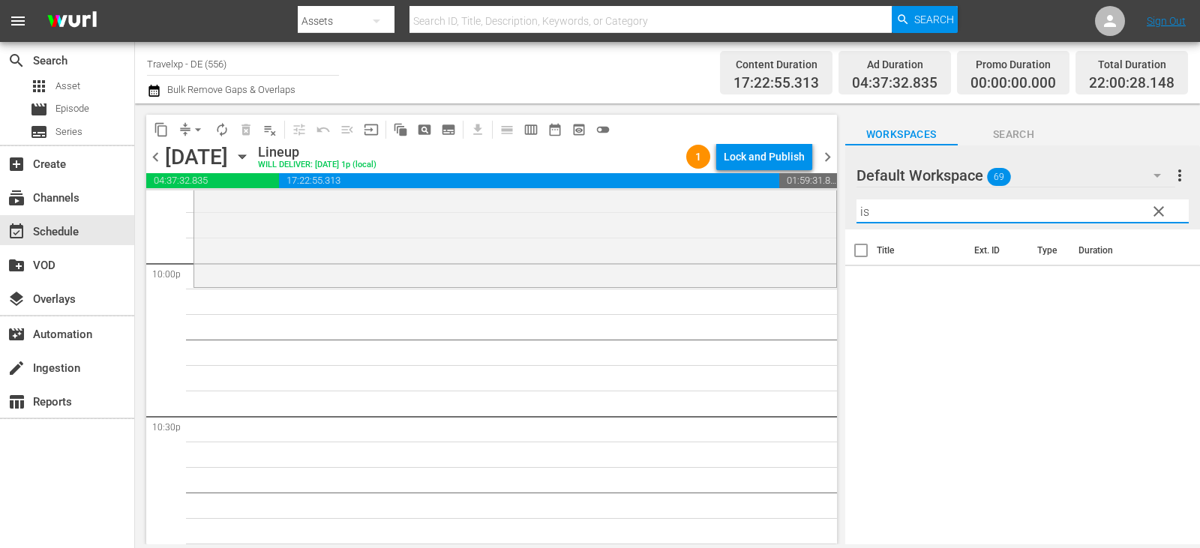
type input "i"
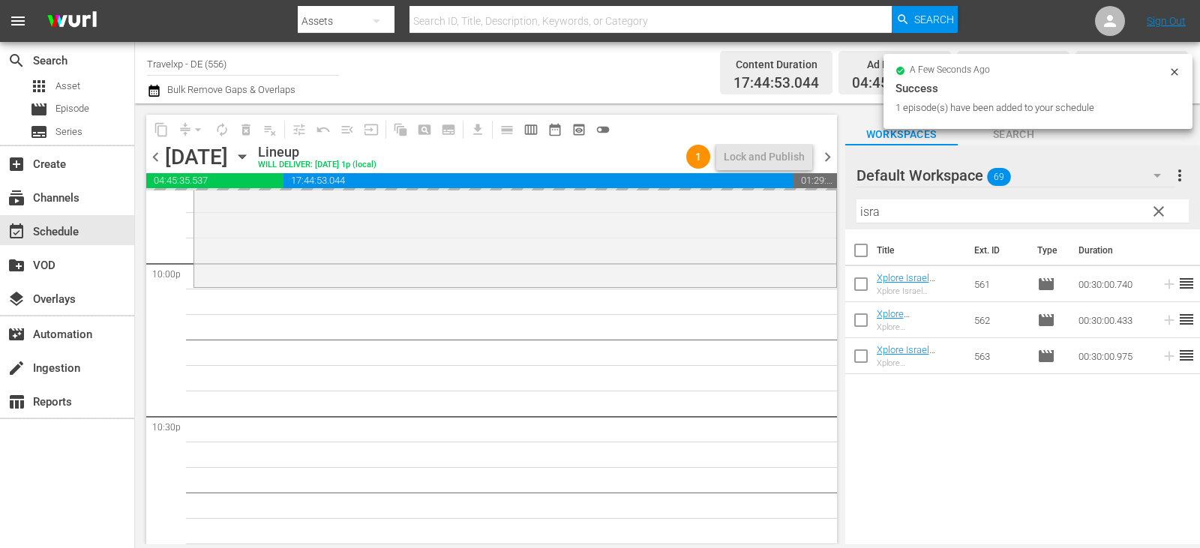
click at [783, 223] on div "content_copy compress arrow_drop_down autorenew_outlined delete_forever_outline…" at bounding box center [667, 324] width 1065 height 441
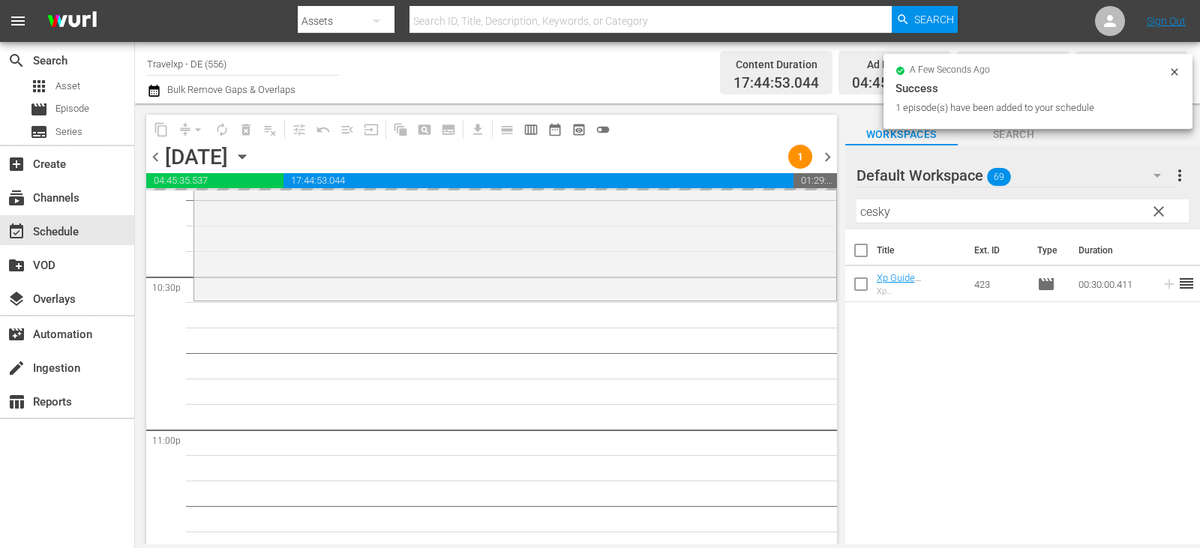
scroll to position [6886, 0]
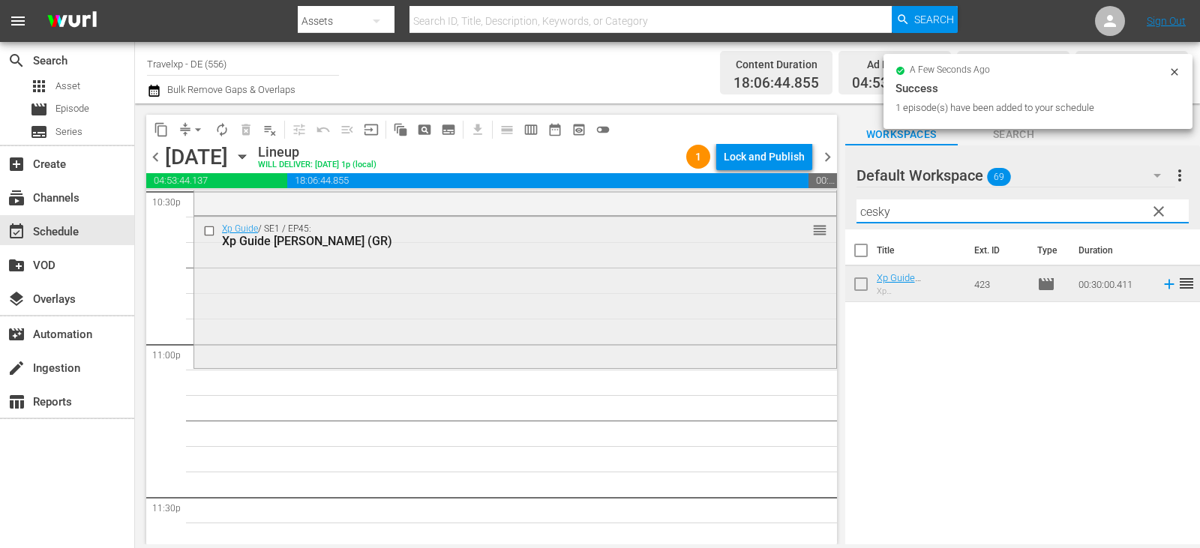
drag, startPoint x: 899, startPoint y: 211, endPoint x: 758, endPoint y: 227, distance: 141.9
click at [758, 227] on div "content_copy compress arrow_drop_down autorenew_outlined delete_forever_outline…" at bounding box center [667, 324] width 1065 height 441
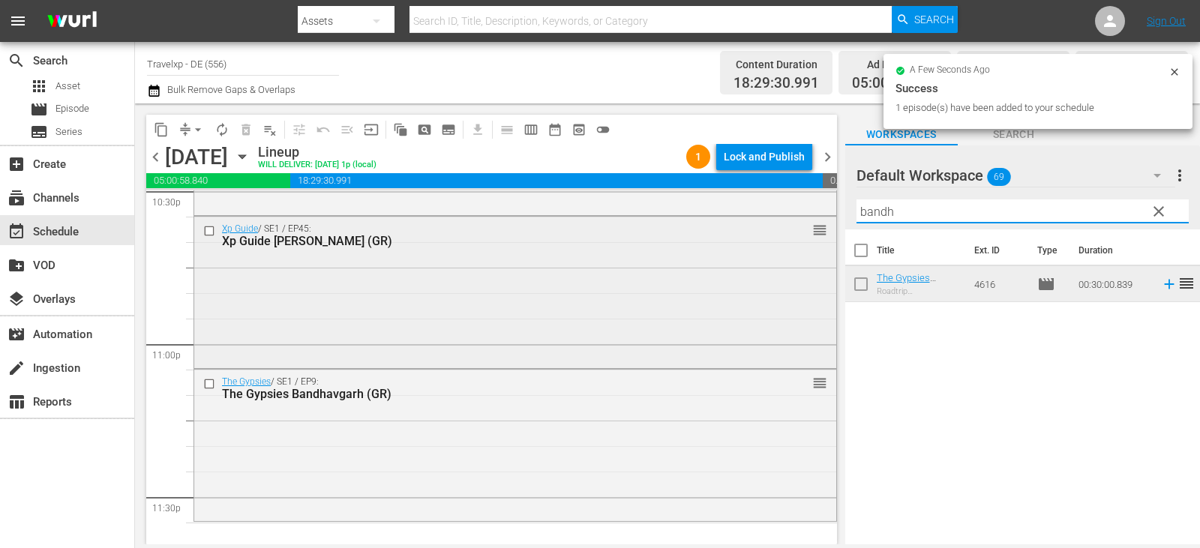
drag, startPoint x: 914, startPoint y: 200, endPoint x: 739, endPoint y: 227, distance: 176.9
click at [739, 227] on div "content_copy compress arrow_drop_down autorenew_outlined delete_forever_outline…" at bounding box center [667, 324] width 1065 height 441
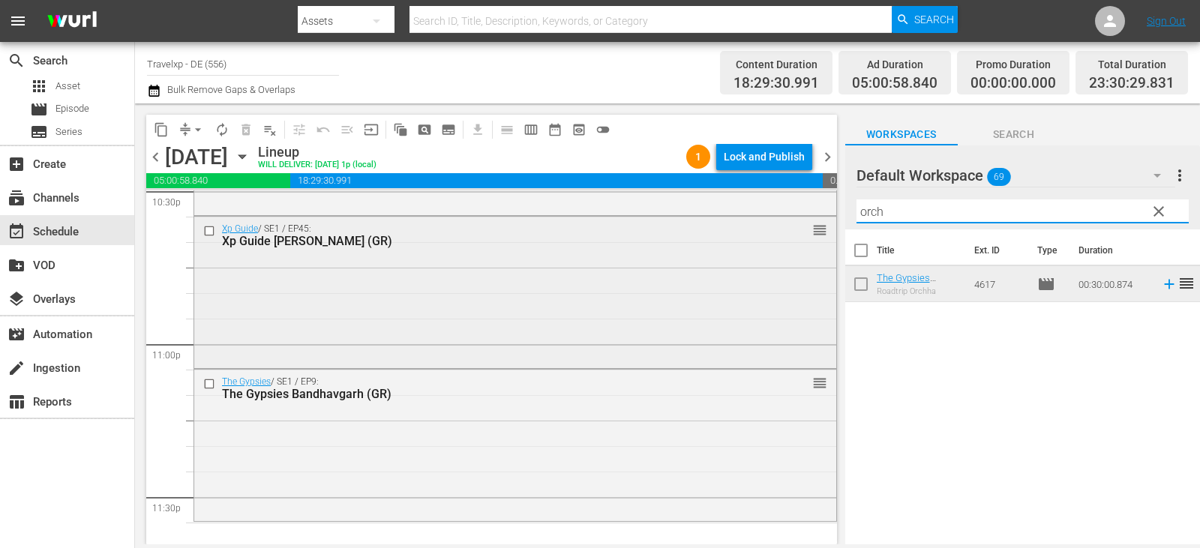
scroll to position [6992, 0]
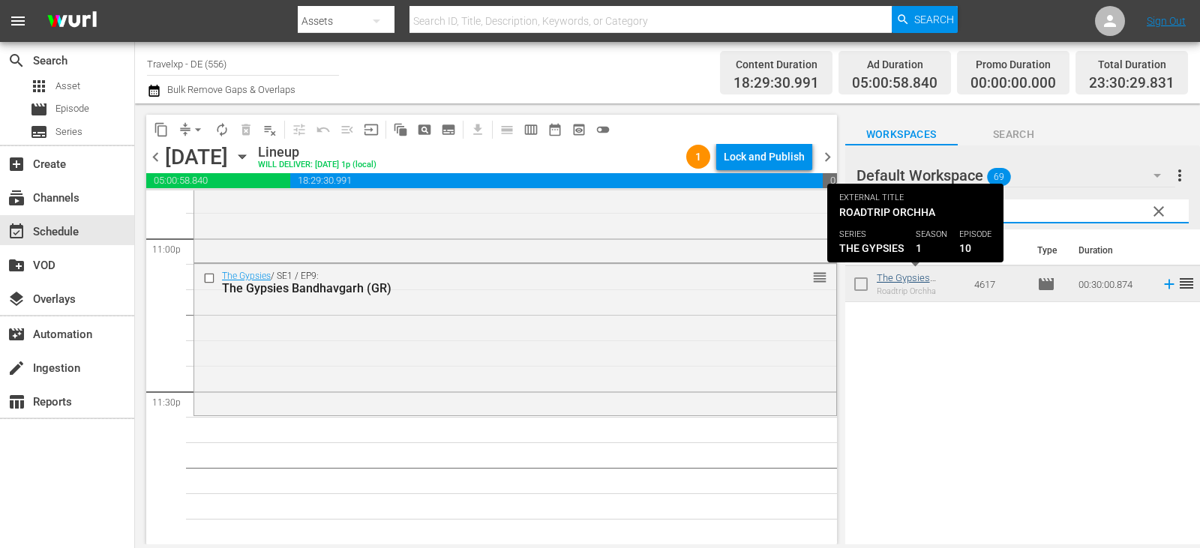
type input "orch"
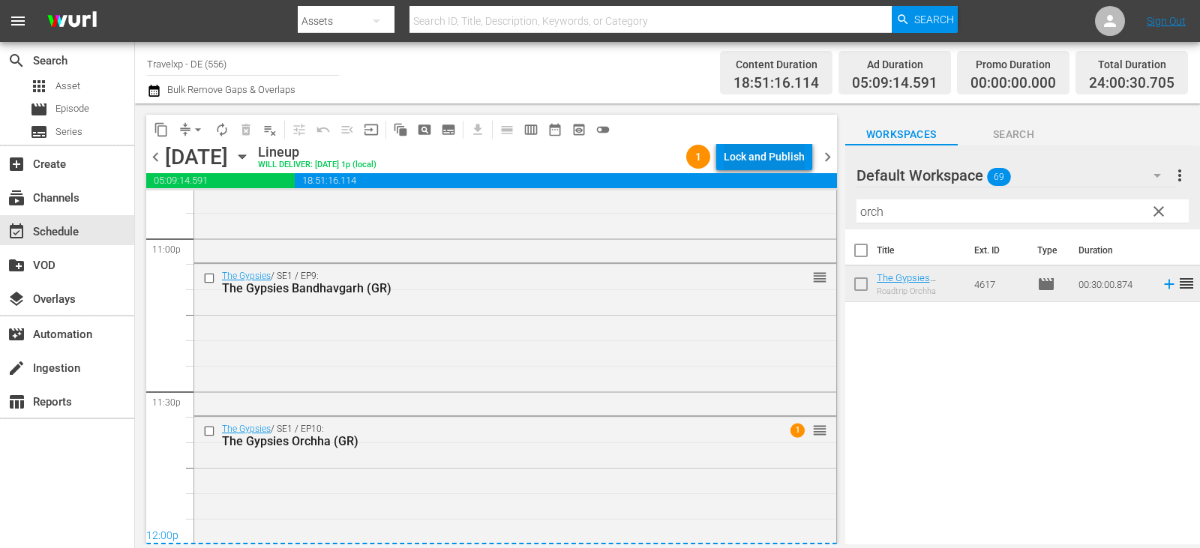
click at [756, 149] on div "Lock and Publish" at bounding box center [764, 156] width 81 height 27
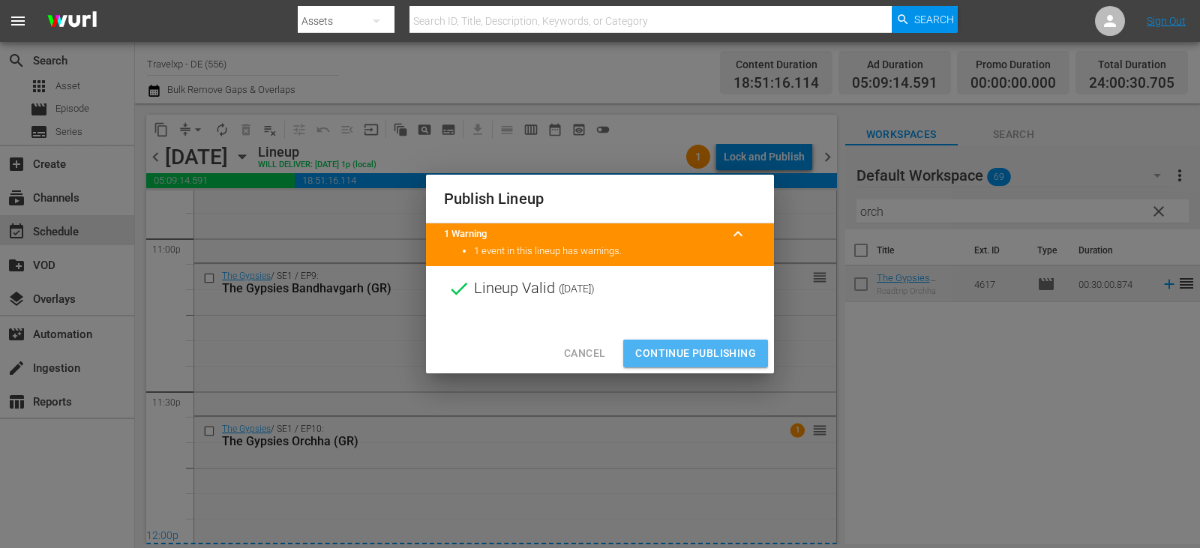
click at [706, 351] on span "Continue Publishing" at bounding box center [695, 353] width 121 height 19
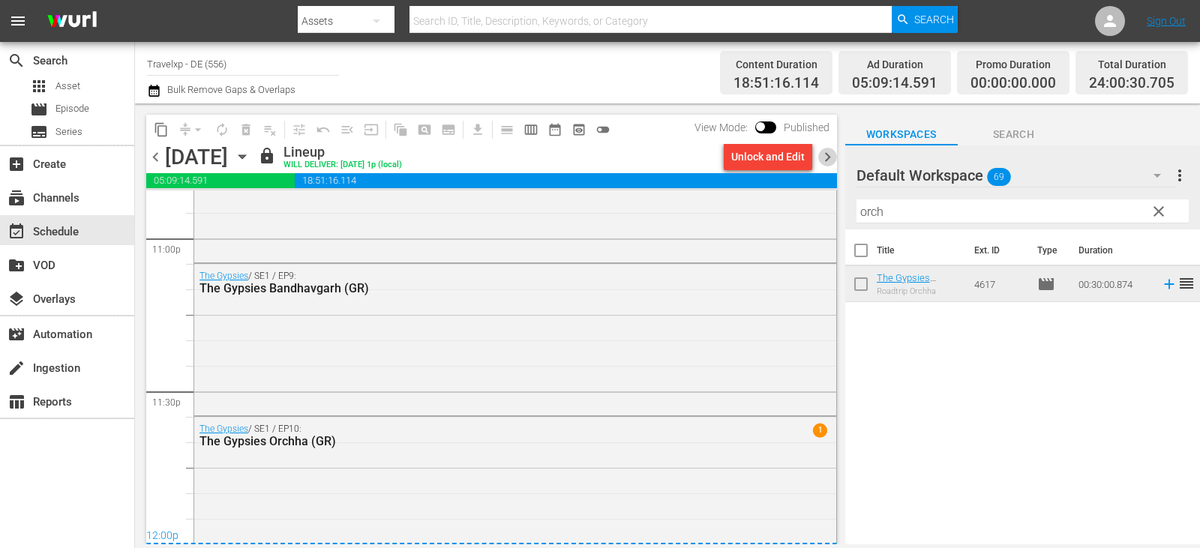
click at [823, 157] on span "chevron_right" at bounding box center [827, 157] width 19 height 19
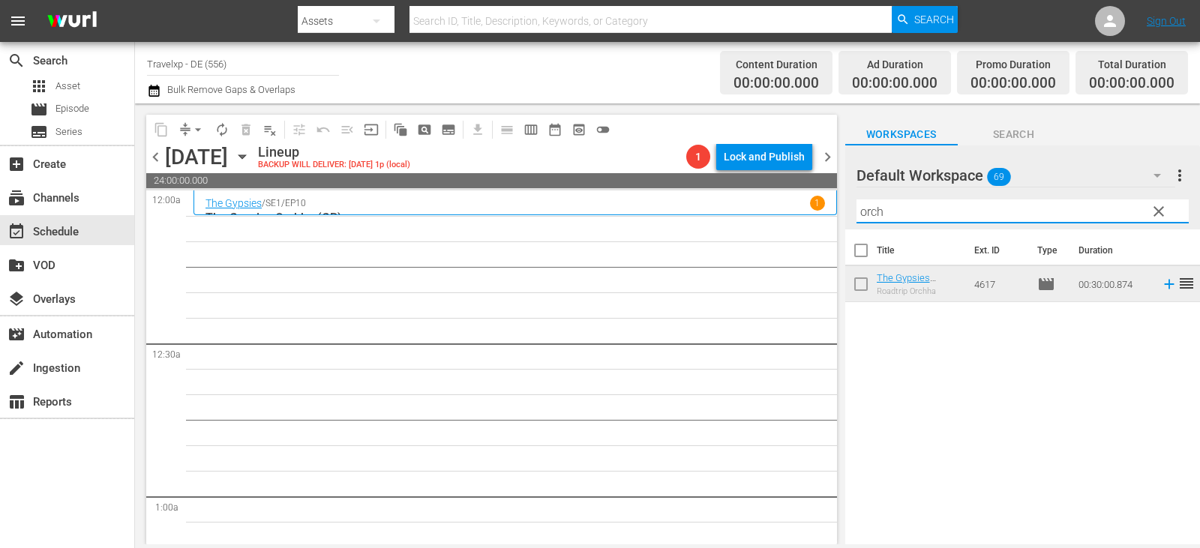
drag, startPoint x: 913, startPoint y: 215, endPoint x: 708, endPoint y: 182, distance: 207.6
click at [708, 182] on div "content_copy compress arrow_drop_down autorenew_outlined delete_forever_outline…" at bounding box center [667, 324] width 1065 height 441
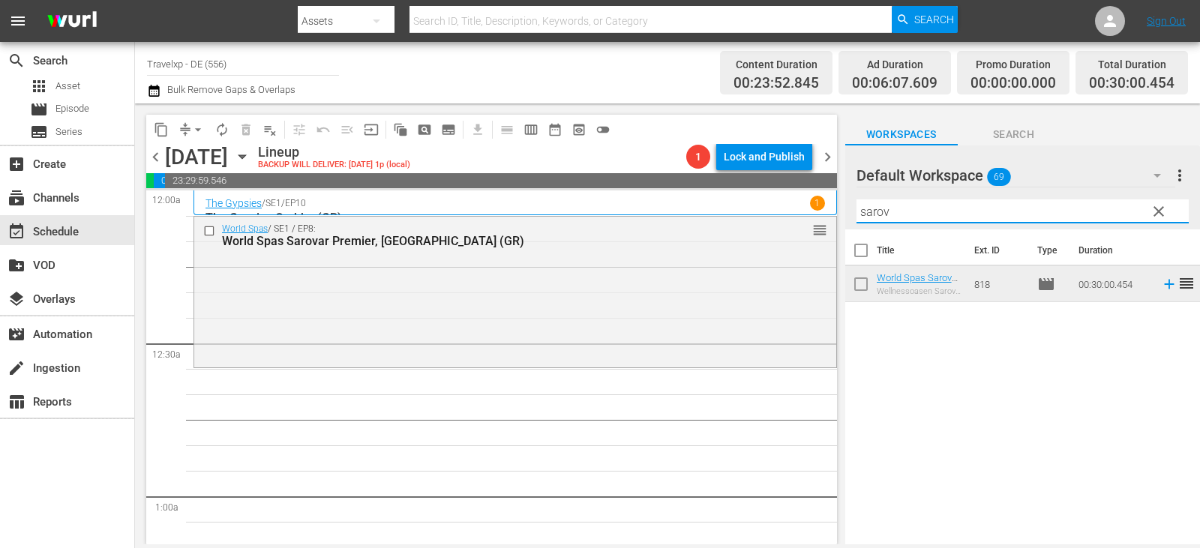
drag, startPoint x: 911, startPoint y: 210, endPoint x: 737, endPoint y: 210, distance: 174.0
click at [737, 210] on div "content_copy compress arrow_drop_down autorenew_outlined delete_forever_outline…" at bounding box center [667, 324] width 1065 height 441
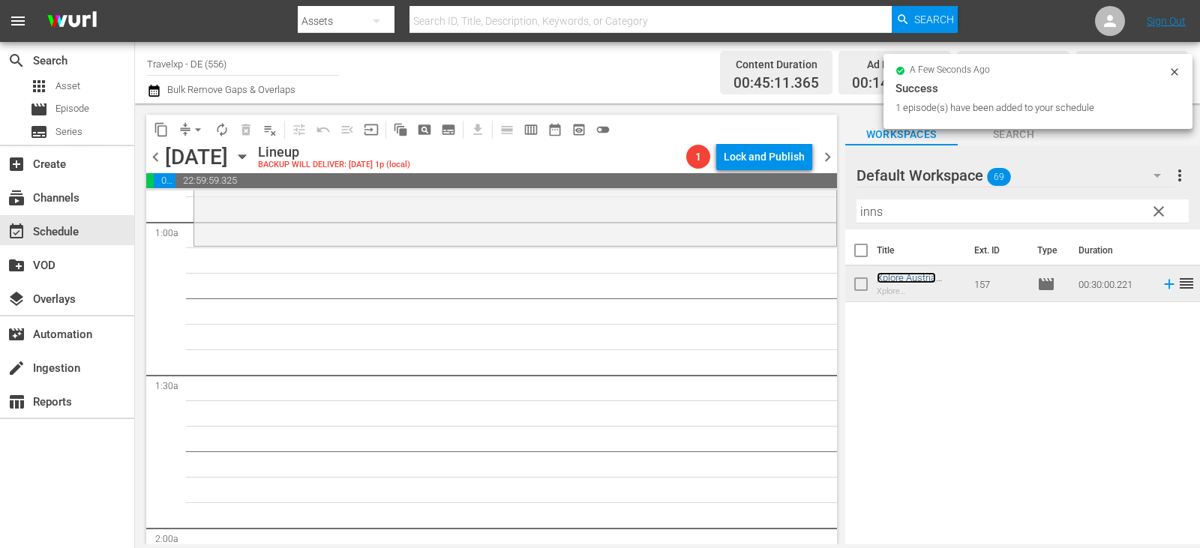
scroll to position [300, 0]
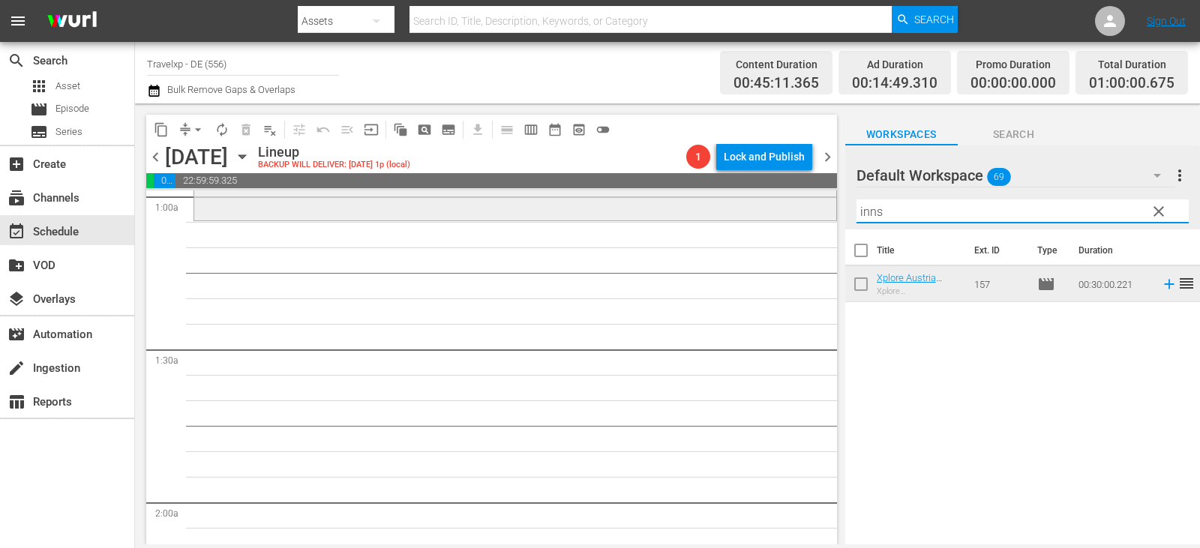
drag, startPoint x: 845, startPoint y: 217, endPoint x: 778, endPoint y: 217, distance: 67.5
click at [778, 217] on div "content_copy compress arrow_drop_down autorenew_outlined delete_forever_outline…" at bounding box center [667, 324] width 1065 height 441
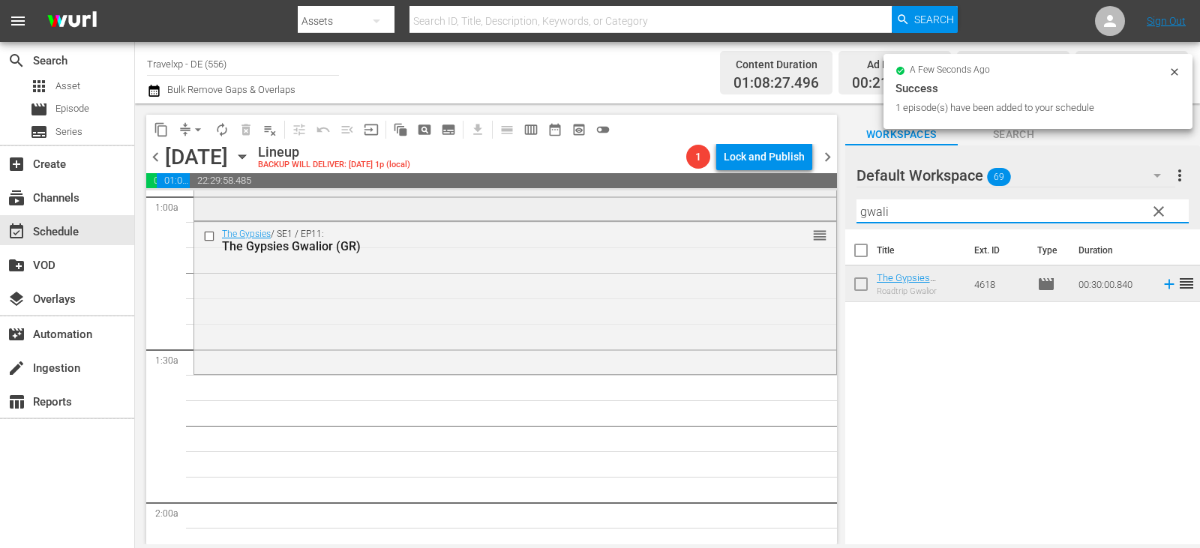
drag, startPoint x: 902, startPoint y: 215, endPoint x: 810, endPoint y: 213, distance: 92.3
click at [810, 213] on div "content_copy compress arrow_drop_down autorenew_outlined delete_forever_outline…" at bounding box center [667, 324] width 1065 height 441
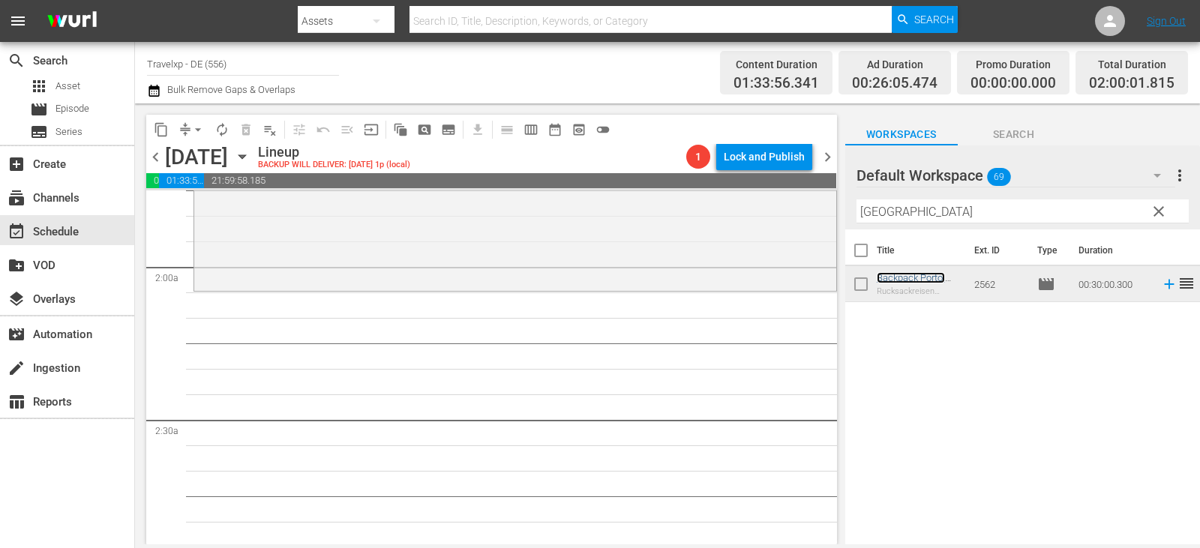
scroll to position [600, 0]
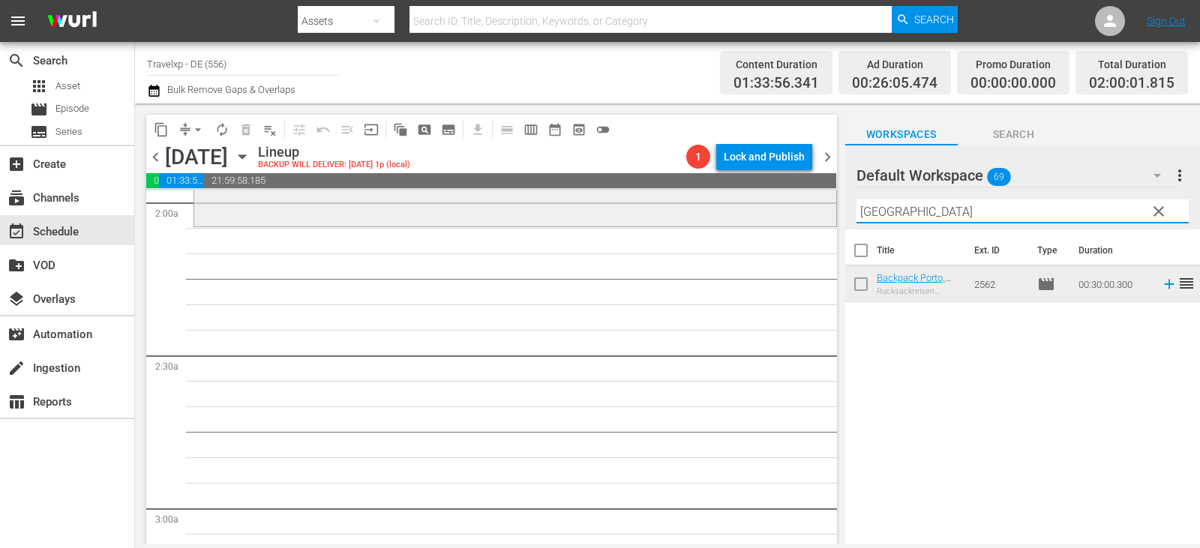
drag, startPoint x: 912, startPoint y: 220, endPoint x: 750, endPoint y: 209, distance: 162.4
click at [750, 209] on div "content_copy compress arrow_drop_down autorenew_outlined delete_forever_outline…" at bounding box center [667, 324] width 1065 height 441
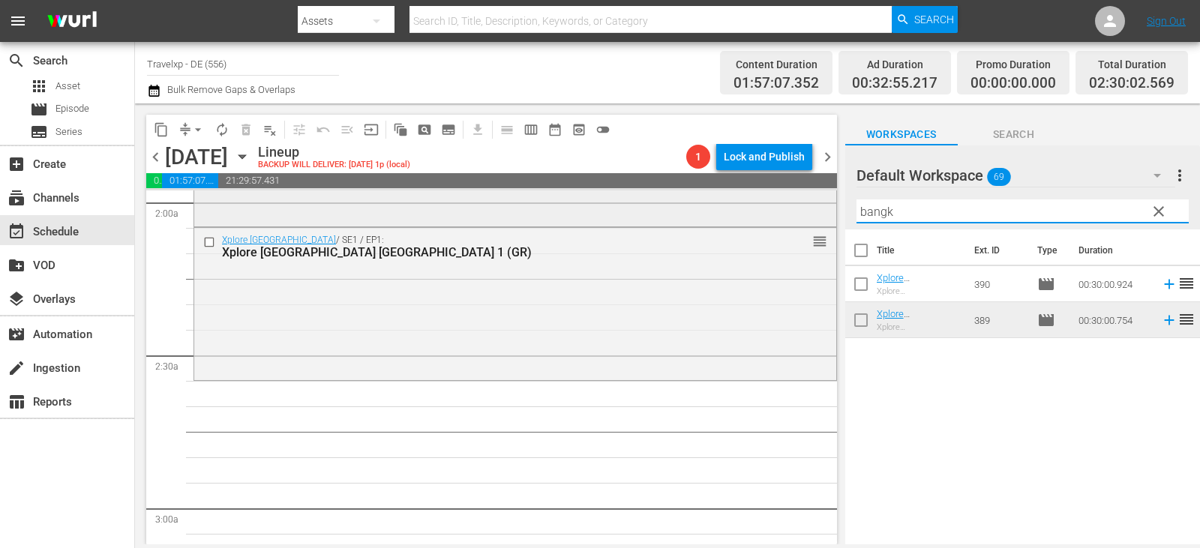
drag, startPoint x: 902, startPoint y: 215, endPoint x: 710, endPoint y: 217, distance: 192.8
click at [710, 217] on div "content_copy compress arrow_drop_down autorenew_outlined delete_forever_outline…" at bounding box center [667, 324] width 1065 height 441
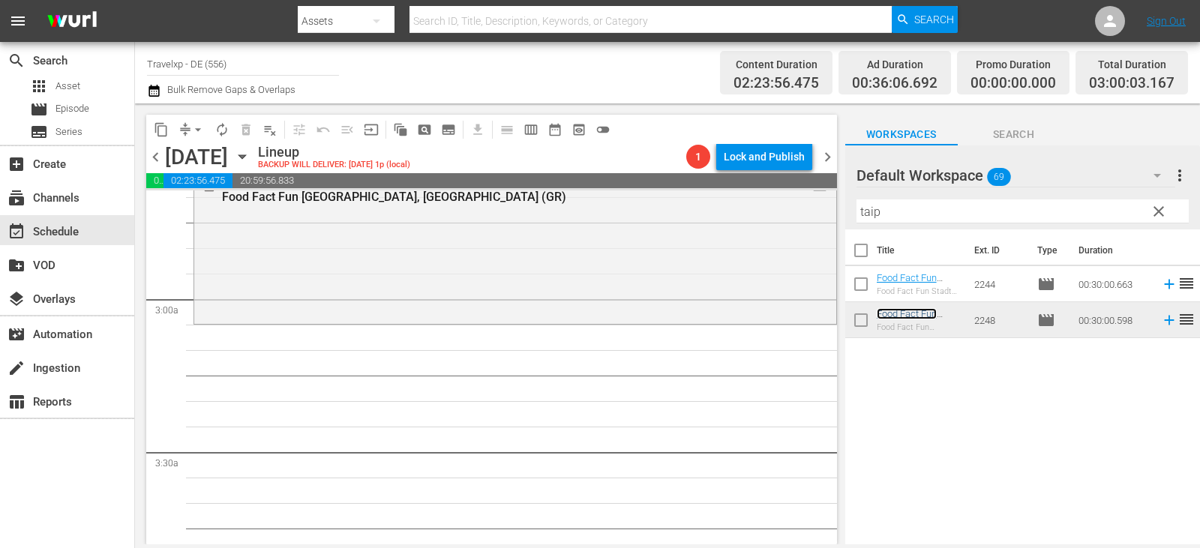
scroll to position [900, 0]
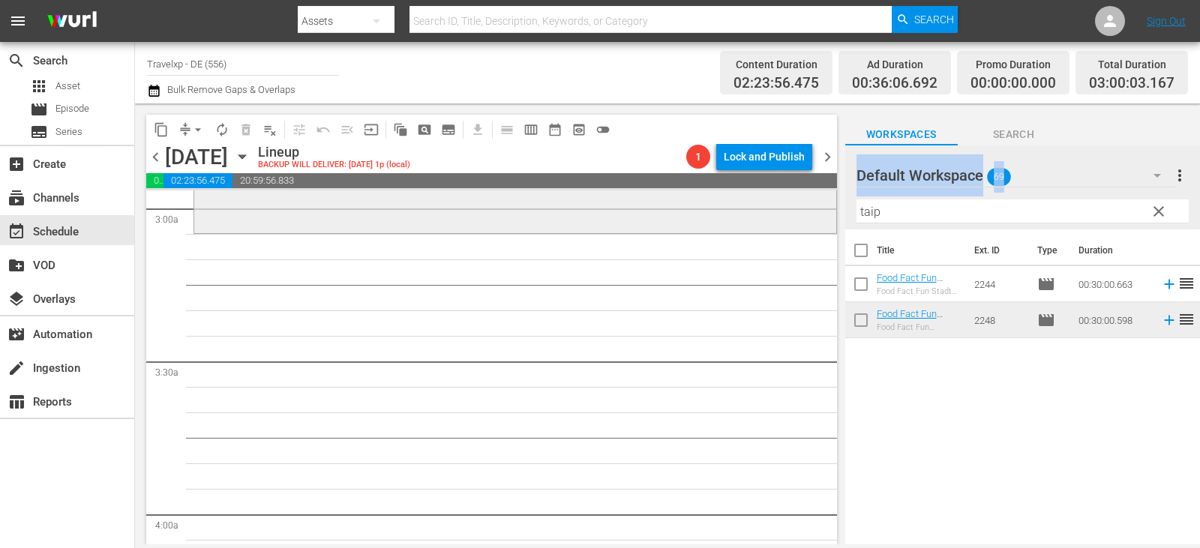
drag, startPoint x: 909, startPoint y: 200, endPoint x: 757, endPoint y: 216, distance: 153.2
click at [757, 216] on div "content_copy compress arrow_drop_down autorenew_outlined delete_forever_outline…" at bounding box center [667, 324] width 1065 height 441
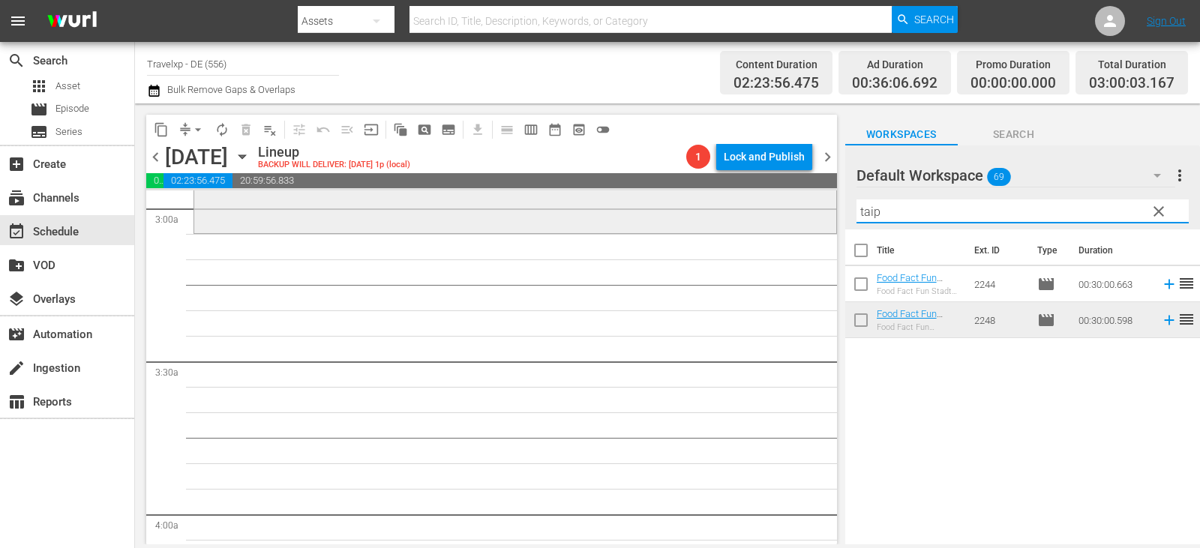
drag, startPoint x: 813, startPoint y: 216, endPoint x: 695, endPoint y: 206, distance: 118.2
click at [695, 206] on div "content_copy compress arrow_drop_down autorenew_outlined delete_forever_outline…" at bounding box center [667, 324] width 1065 height 441
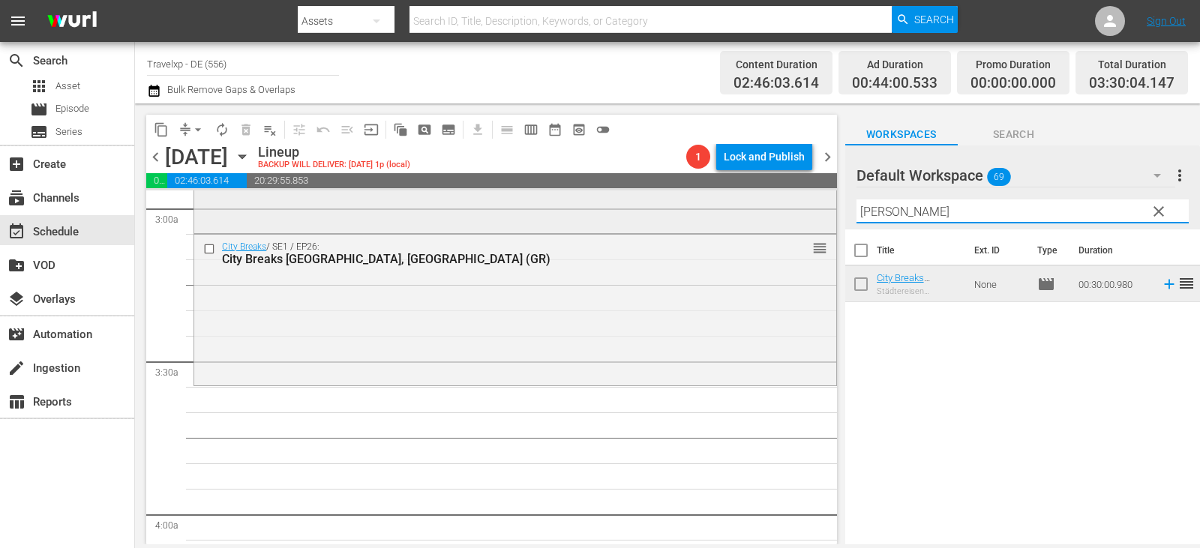
drag, startPoint x: 749, startPoint y: 231, endPoint x: 739, endPoint y: 232, distance: 9.8
click at [739, 232] on div "content_copy compress arrow_drop_down autorenew_outlined delete_forever_outline…" at bounding box center [667, 324] width 1065 height 441
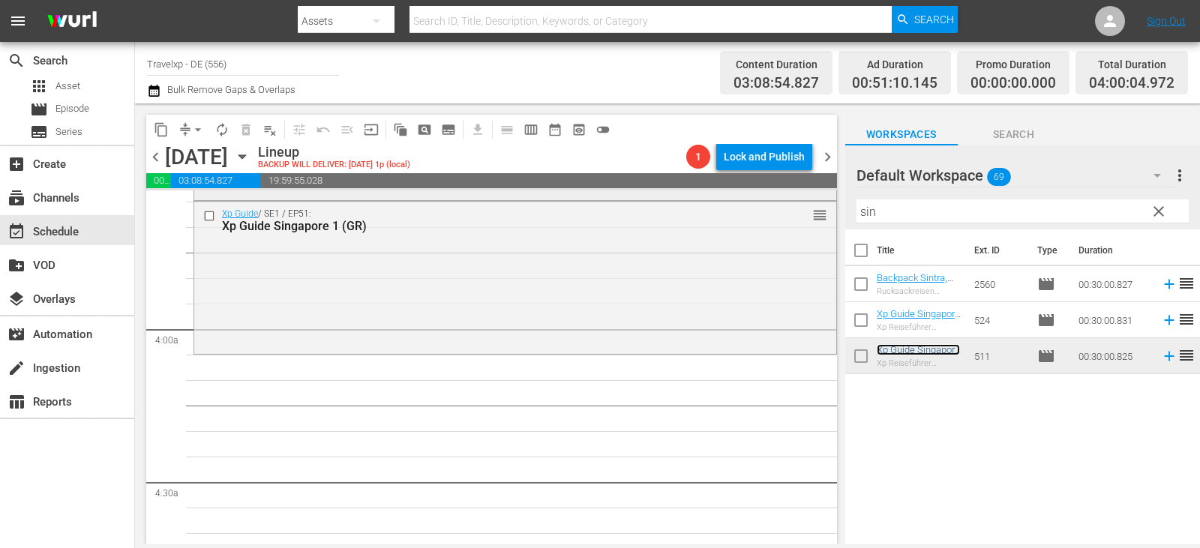
scroll to position [1200, 0]
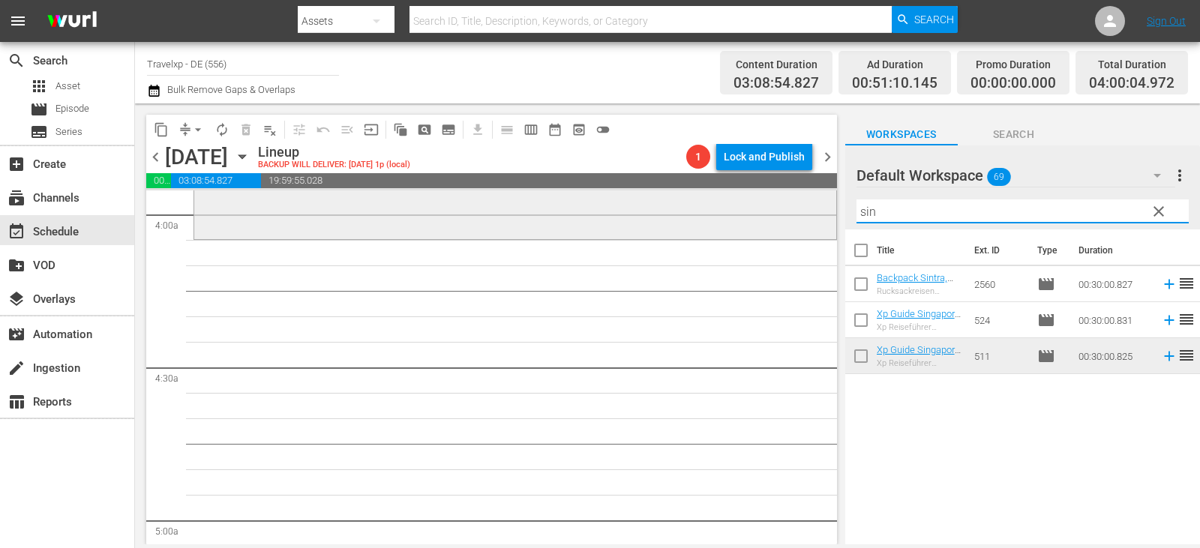
drag, startPoint x: 902, startPoint y: 215, endPoint x: 797, endPoint y: 214, distance: 105.0
click at [797, 214] on div "content_copy compress arrow_drop_down autorenew_outlined delete_forever_outline…" at bounding box center [667, 324] width 1065 height 441
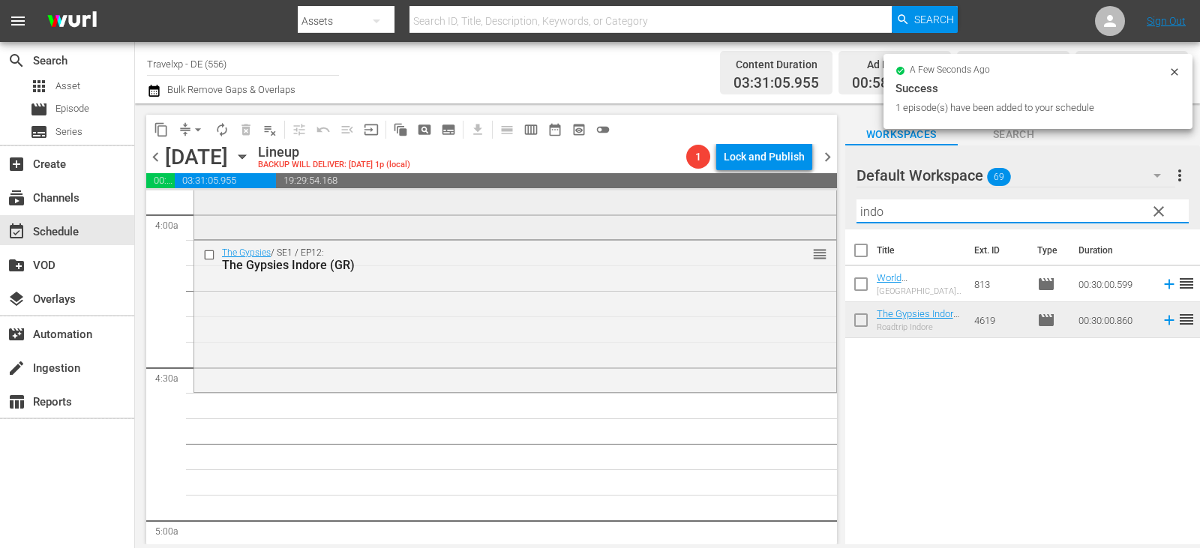
drag, startPoint x: 835, startPoint y: 215, endPoint x: 825, endPoint y: 215, distance: 9.8
click at [825, 215] on div "content_copy compress arrow_drop_down autorenew_outlined delete_forever_outline…" at bounding box center [667, 324] width 1065 height 441
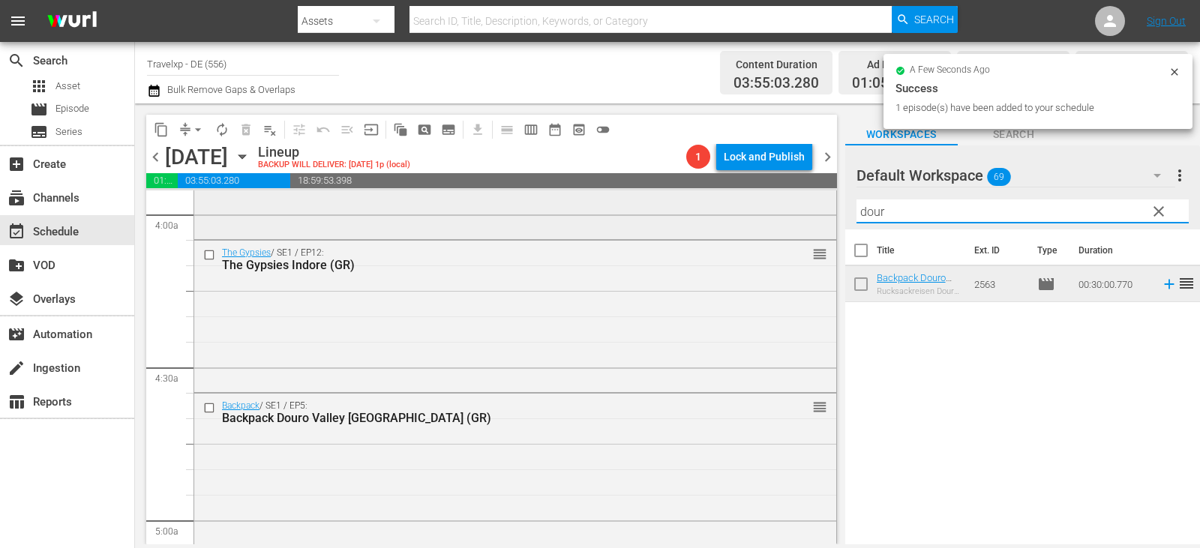
drag, startPoint x: 895, startPoint y: 211, endPoint x: 785, endPoint y: 224, distance: 110.3
click at [791, 223] on div "content_copy compress arrow_drop_down autorenew_outlined delete_forever_outline…" at bounding box center [667, 324] width 1065 height 441
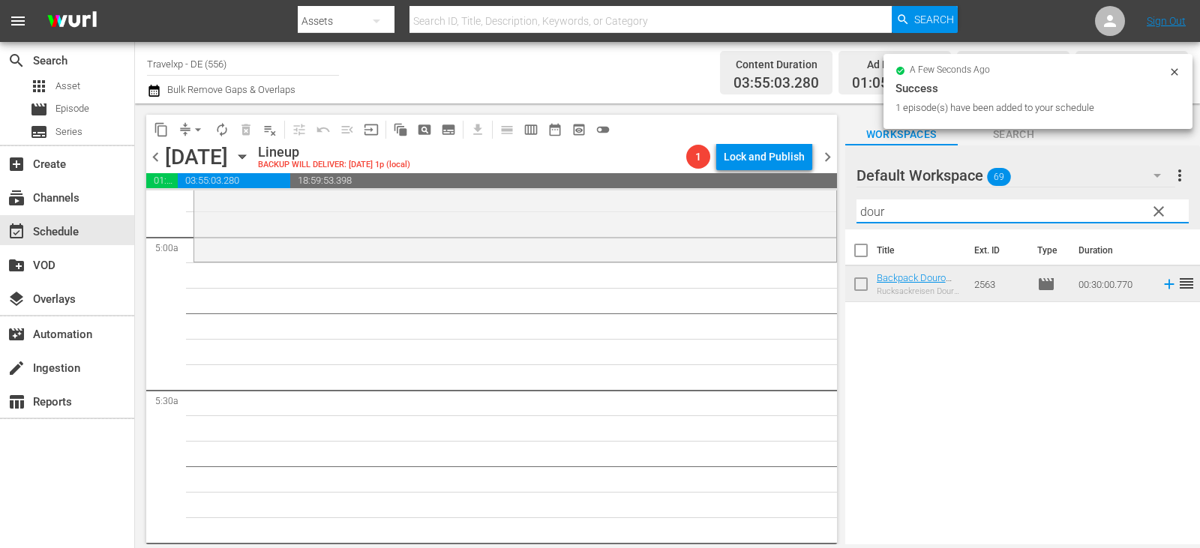
scroll to position [1500, 0]
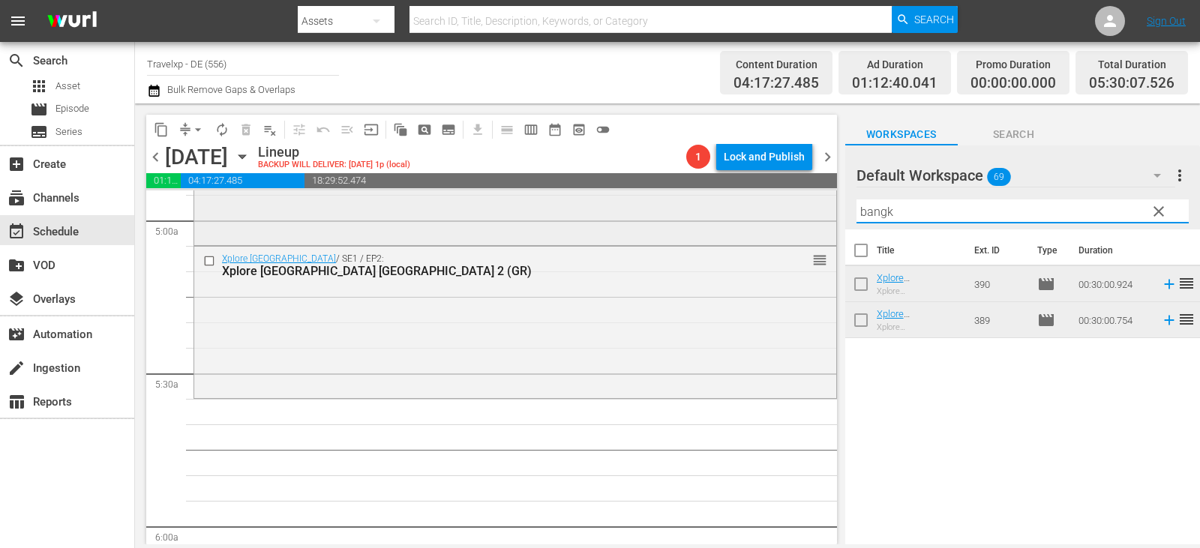
drag, startPoint x: 898, startPoint y: 210, endPoint x: 740, endPoint y: 227, distance: 158.4
click at [740, 227] on div "content_copy compress arrow_drop_down autorenew_outlined delete_forever_outline…" at bounding box center [667, 324] width 1065 height 441
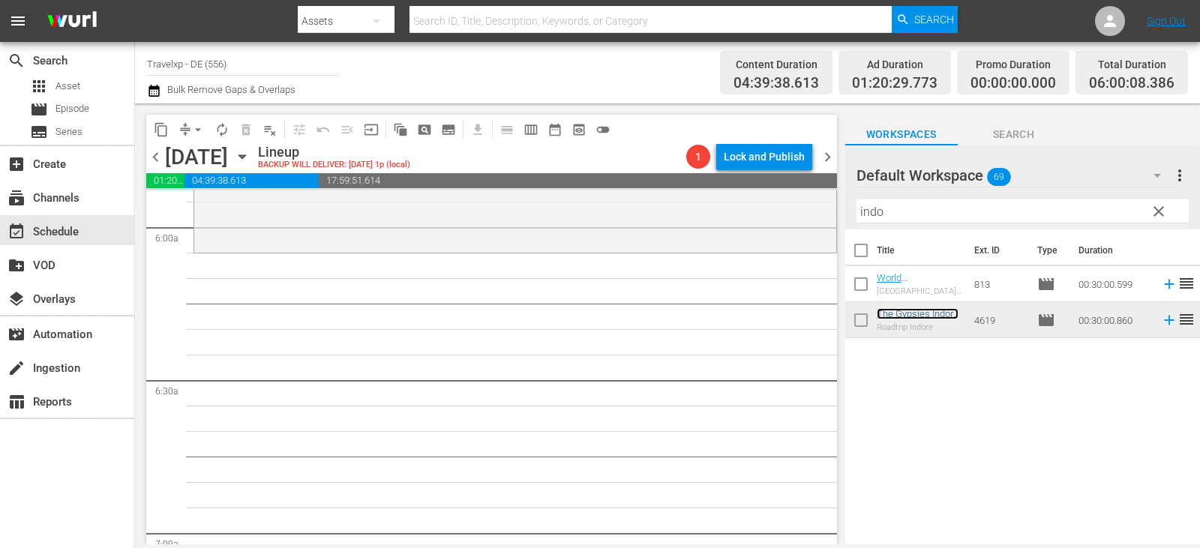
scroll to position [1800, 0]
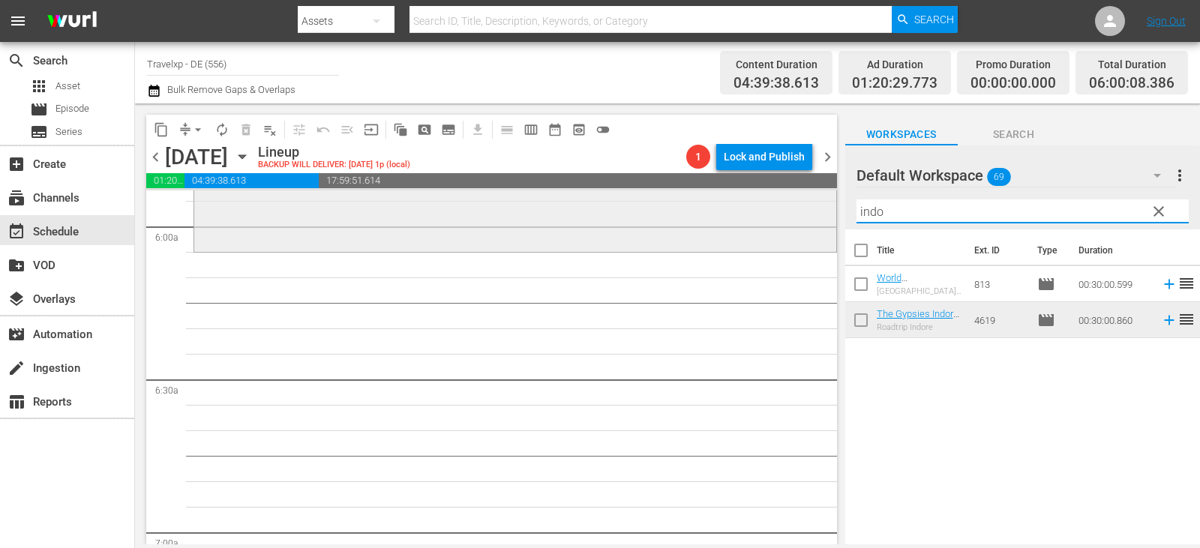
drag, startPoint x: 891, startPoint y: 213, endPoint x: 815, endPoint y: 213, distance: 75.8
click at [815, 213] on div "content_copy compress arrow_drop_down autorenew_outlined delete_forever_outline…" at bounding box center [667, 324] width 1065 height 441
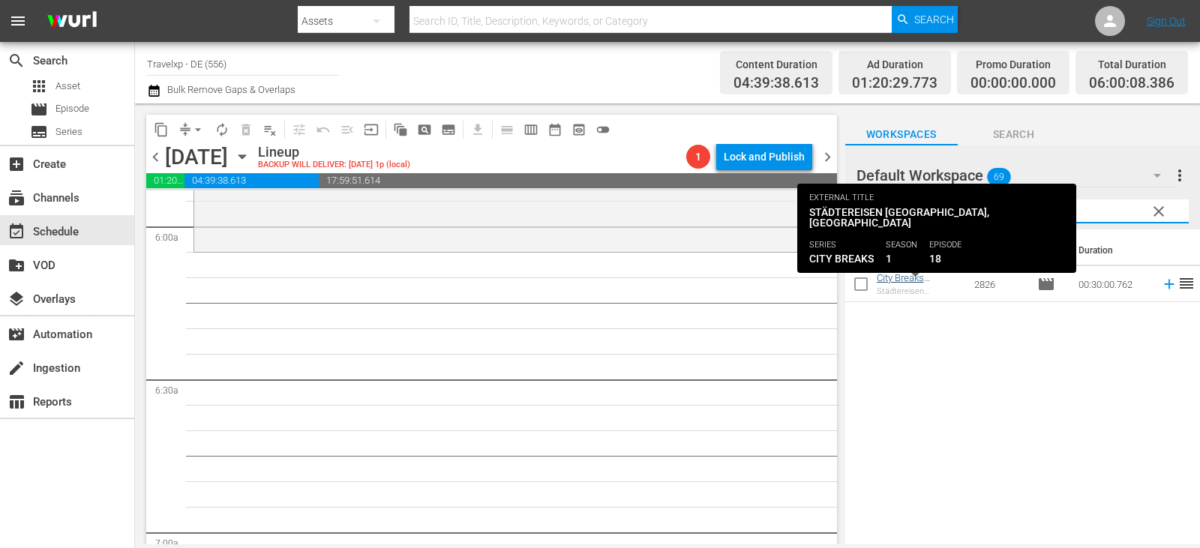
type input "[PERSON_NAME]"
